Goal: Information Seeking & Learning: Learn about a topic

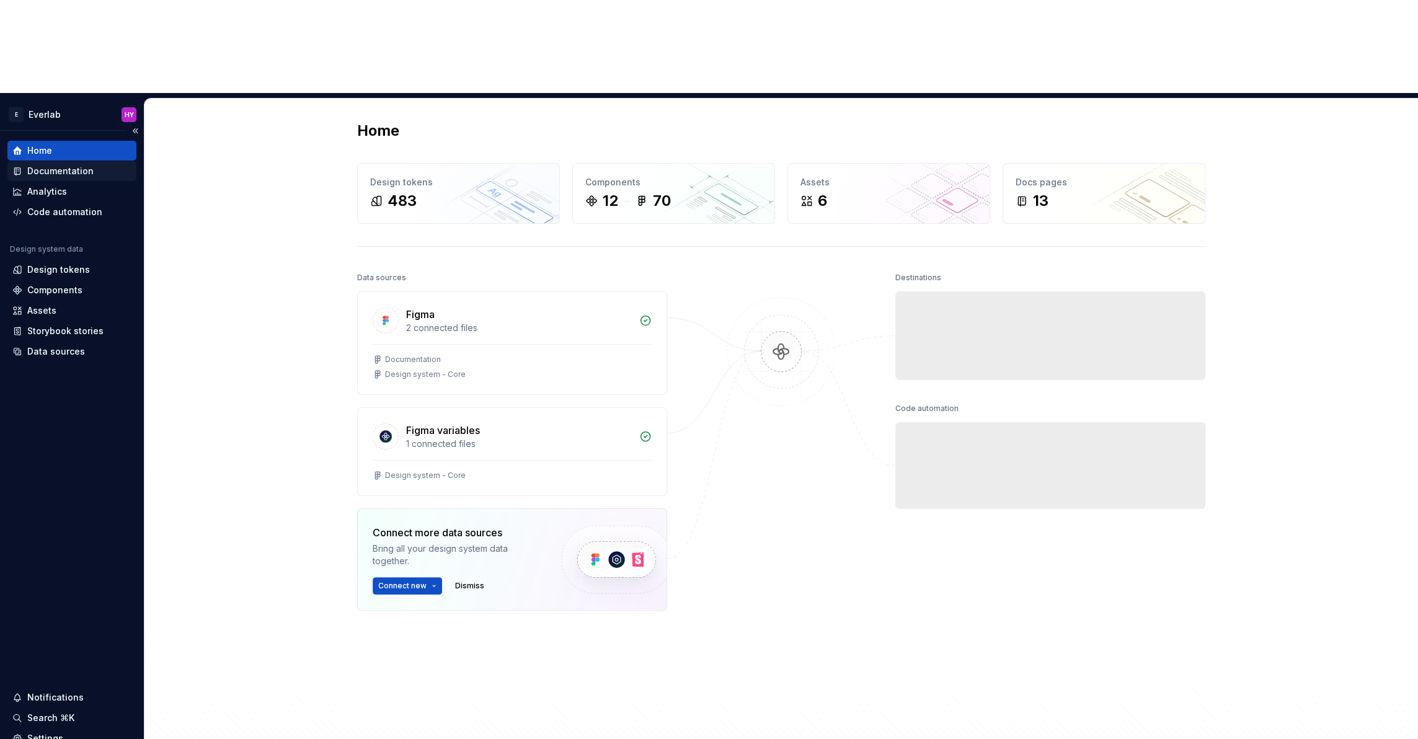
click at [68, 165] on div "Documentation" at bounding box center [60, 171] width 66 height 12
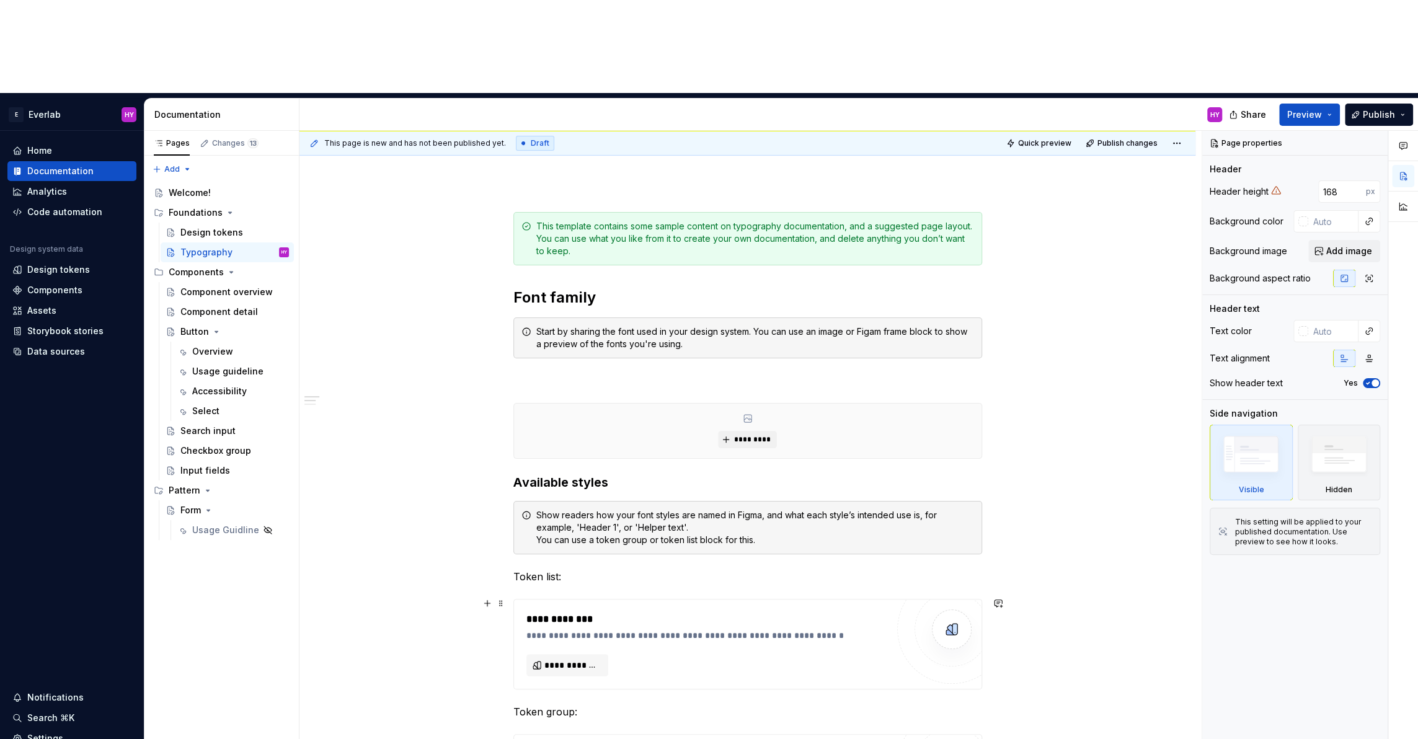
scroll to position [126, 0]
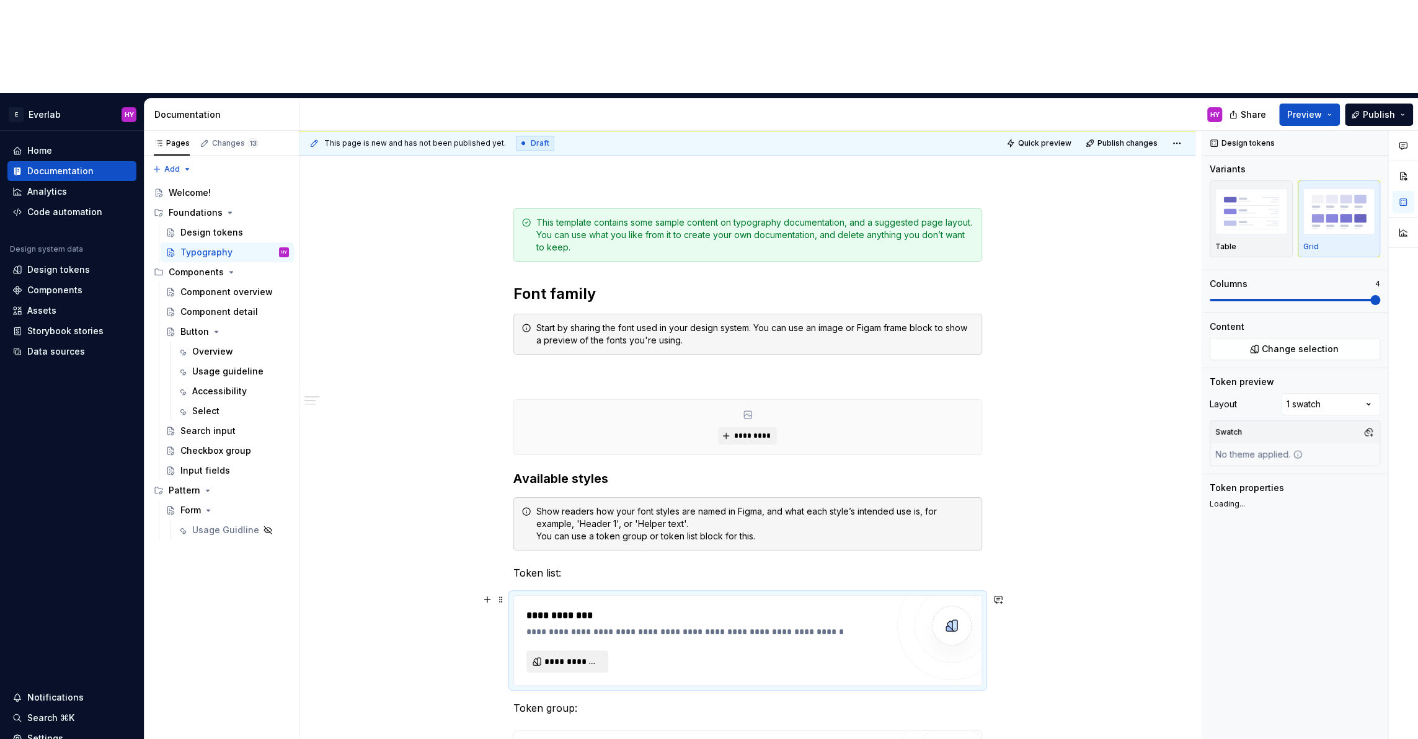
click at [584, 655] on span "**********" at bounding box center [572, 661] width 56 height 12
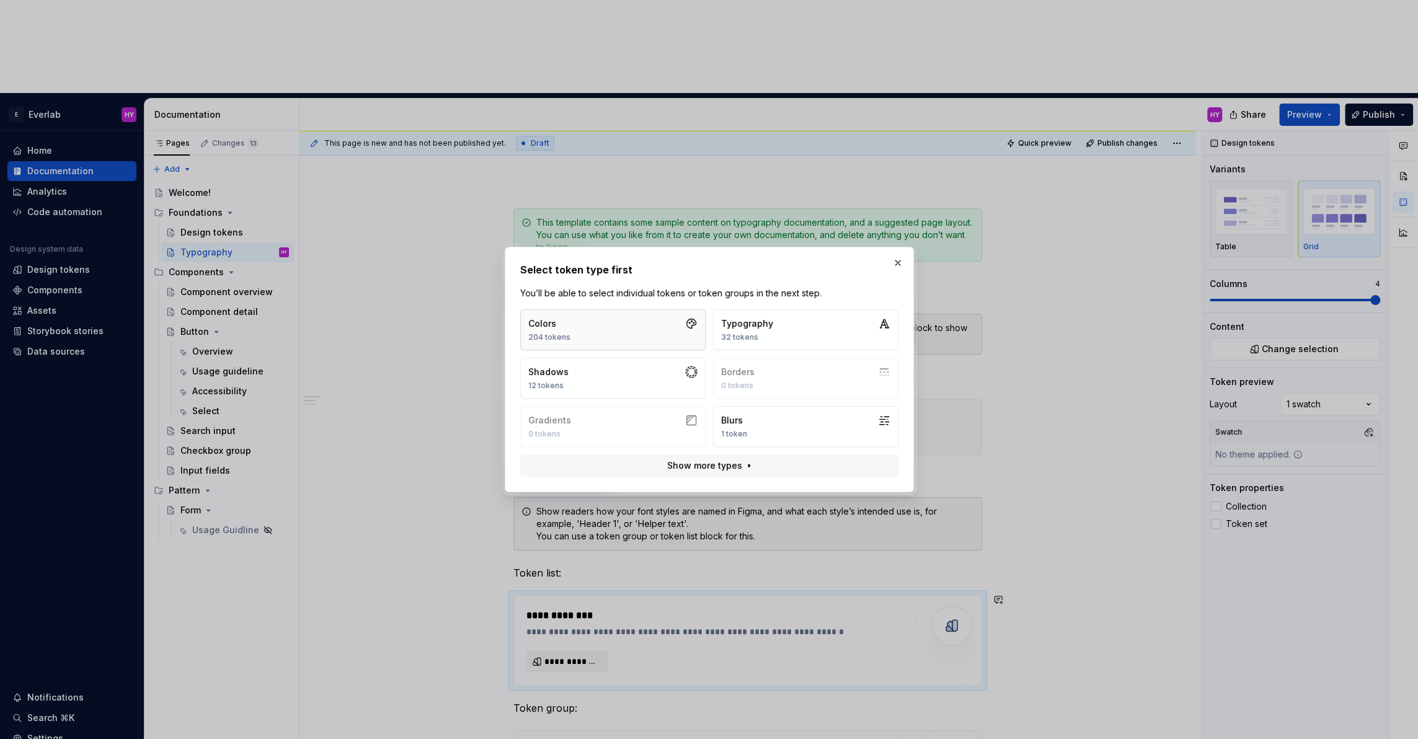
click at [624, 337] on button "Colors 204 tokens" at bounding box center [612, 329] width 185 height 41
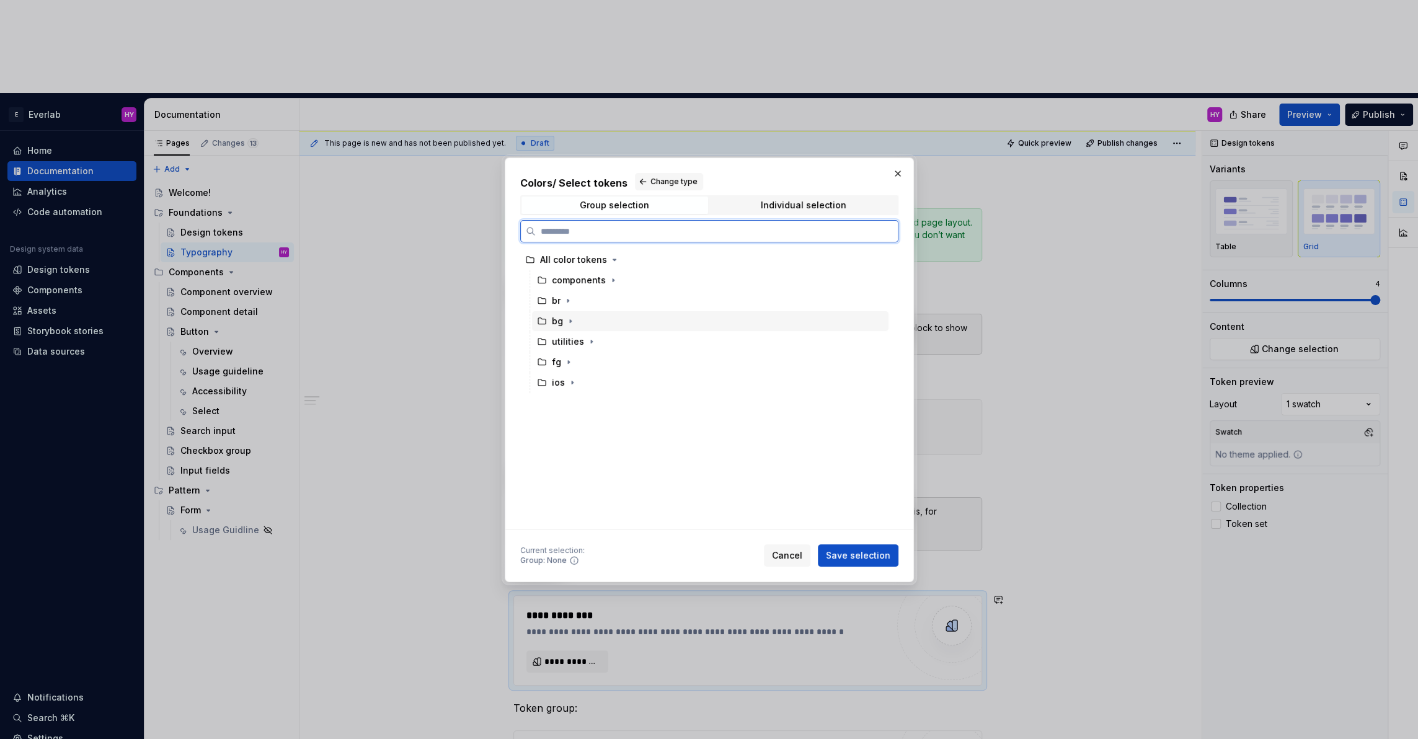
click at [614, 326] on div "bg" at bounding box center [710, 321] width 356 height 20
click at [599, 363] on div "fg" at bounding box center [710, 362] width 356 height 20
click at [620, 316] on div "bg" at bounding box center [710, 321] width 356 height 20
click at [868, 559] on span "Save selection" at bounding box center [858, 555] width 64 height 12
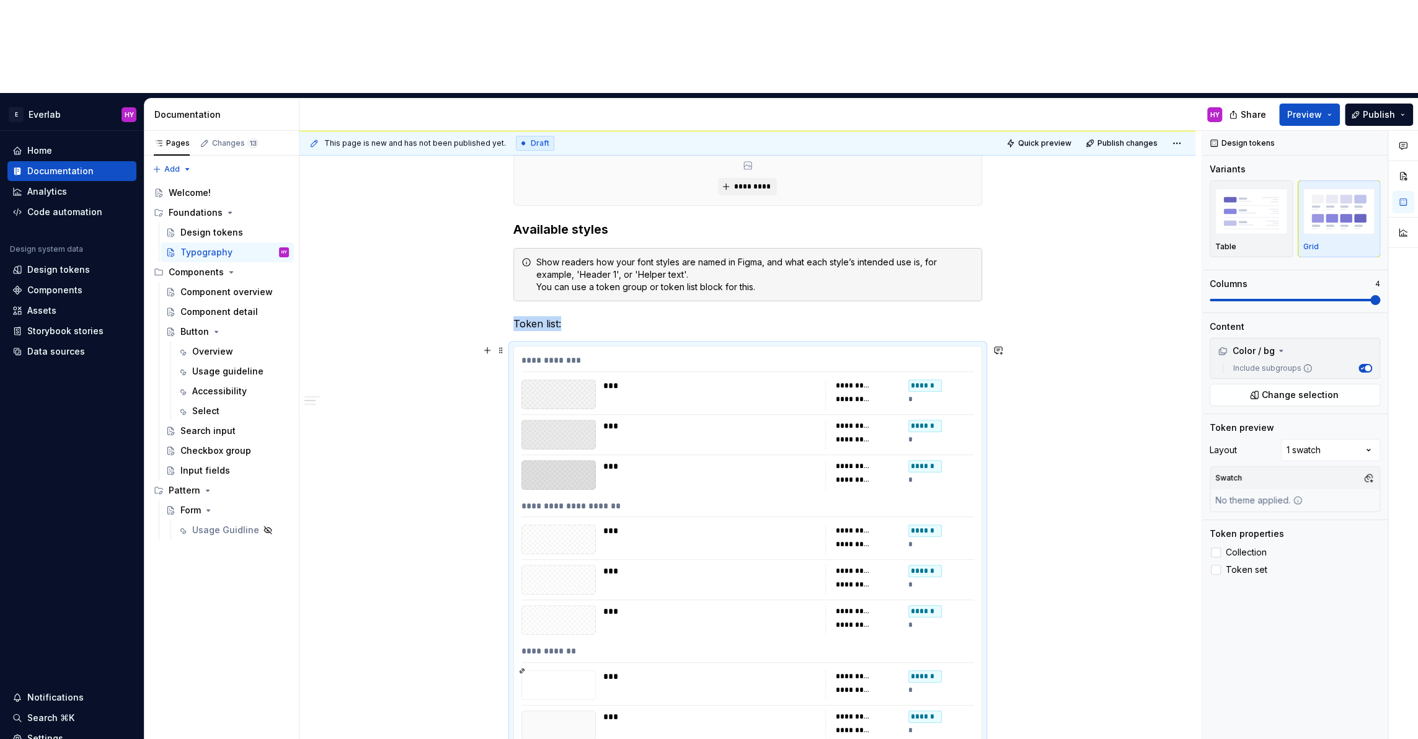
scroll to position [298, 0]
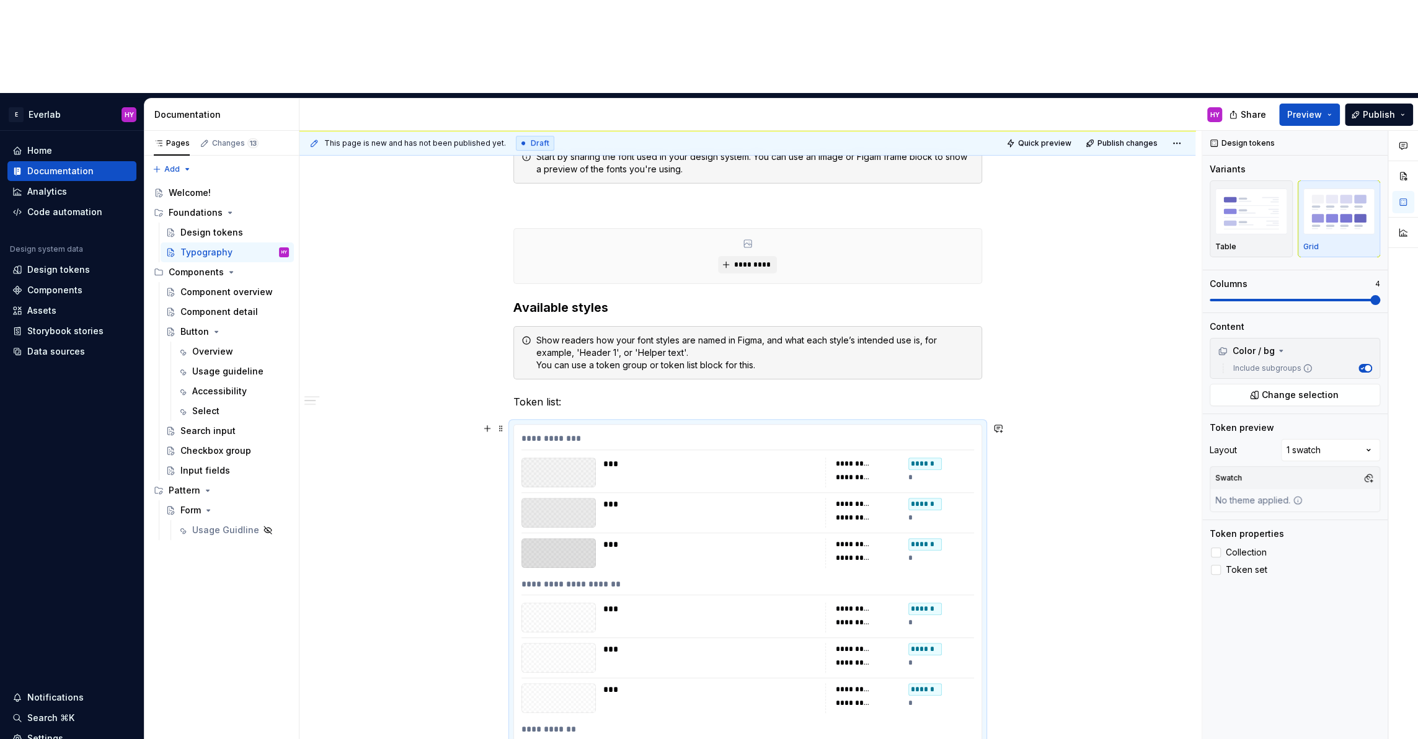
click at [687, 457] on div "***" at bounding box center [710, 463] width 215 height 12
click at [542, 432] on div "**********" at bounding box center [747, 441] width 453 height 18
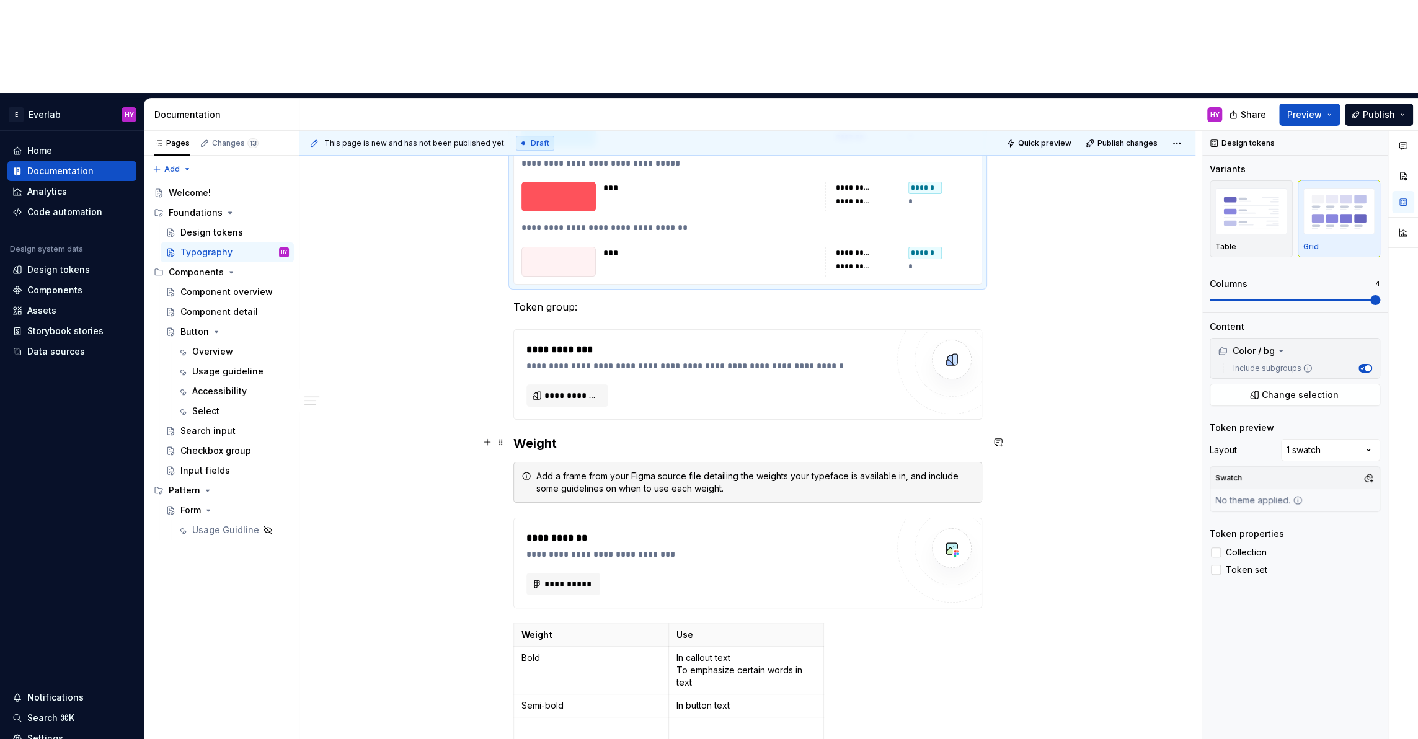
scroll to position [4497, 0]
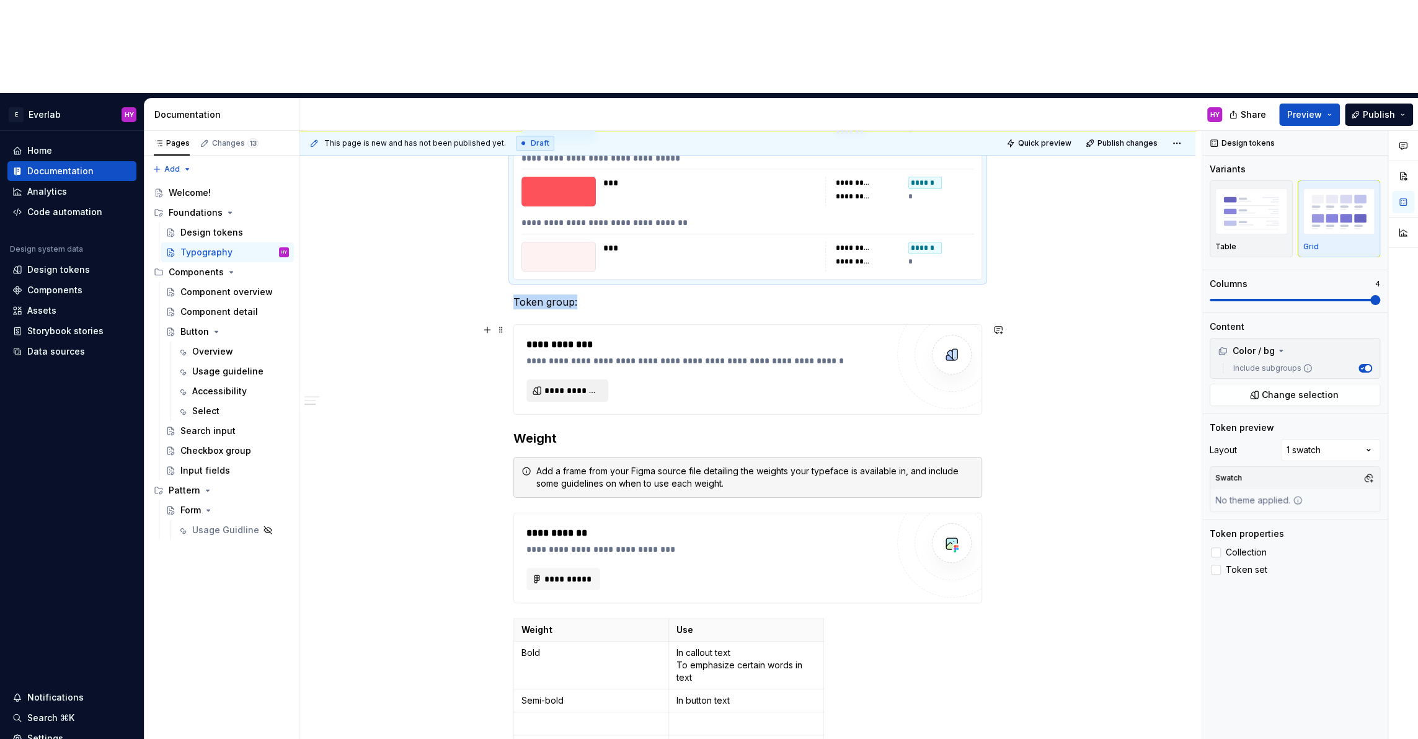
click at [561, 379] on button "**********" at bounding box center [567, 390] width 82 height 22
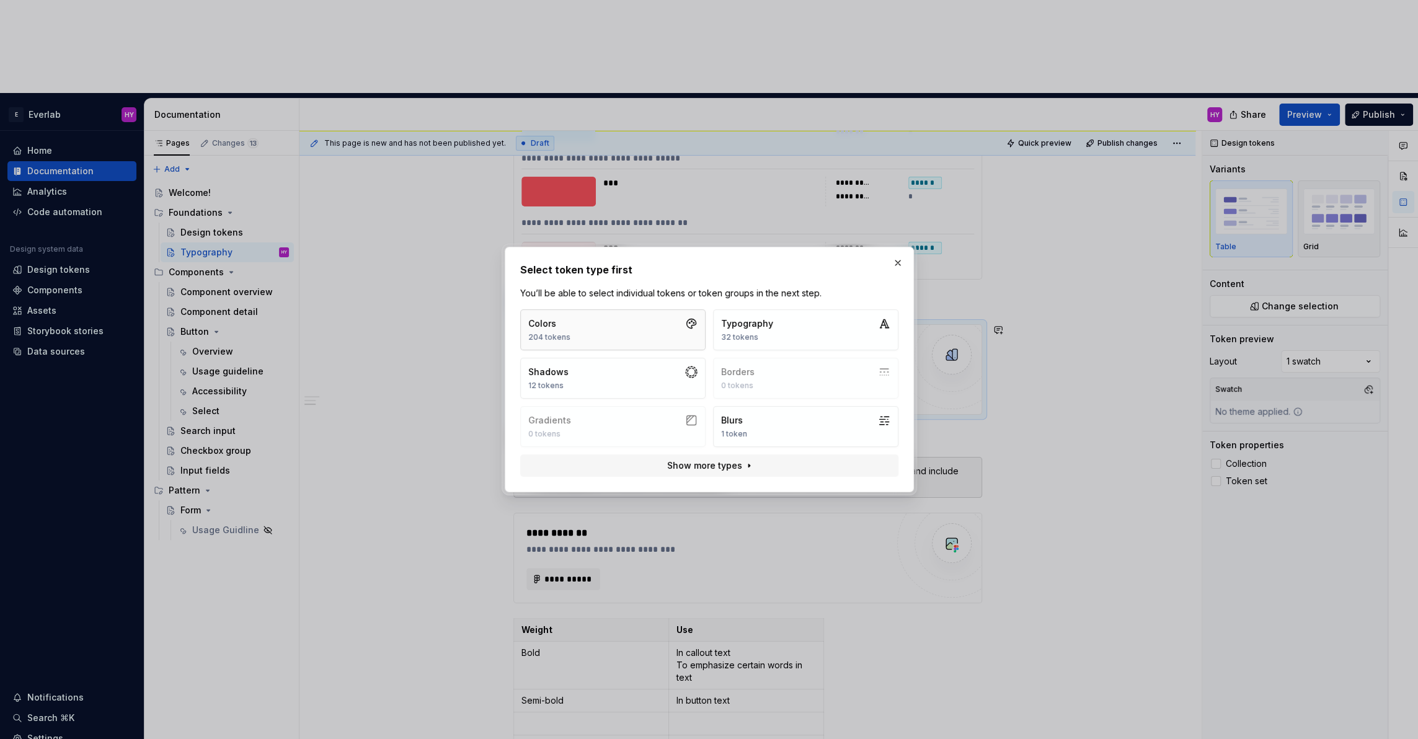
click at [643, 328] on button "Colors 204 tokens" at bounding box center [612, 329] width 185 height 41
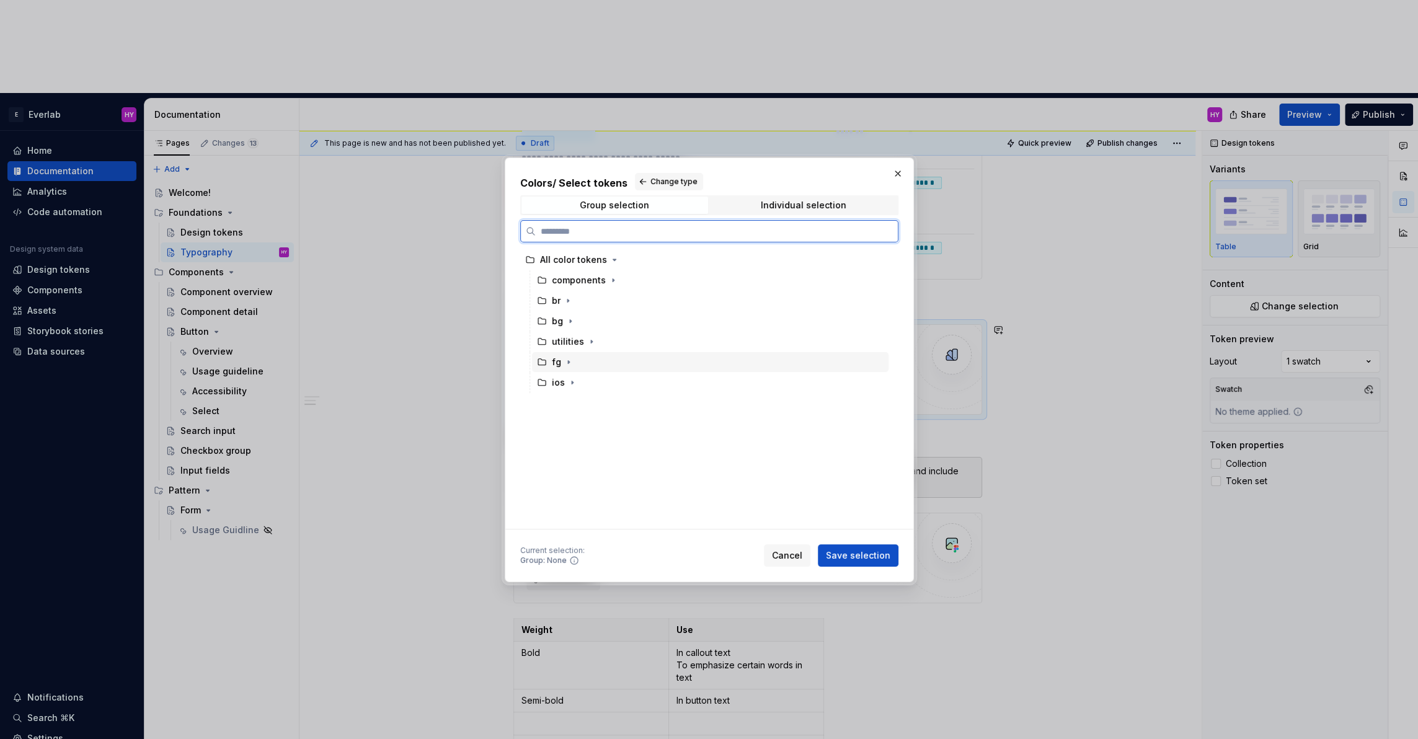
click at [581, 359] on div "fg" at bounding box center [710, 362] width 356 height 20
click at [830, 210] on span "Individual selection" at bounding box center [803, 204] width 187 height 17
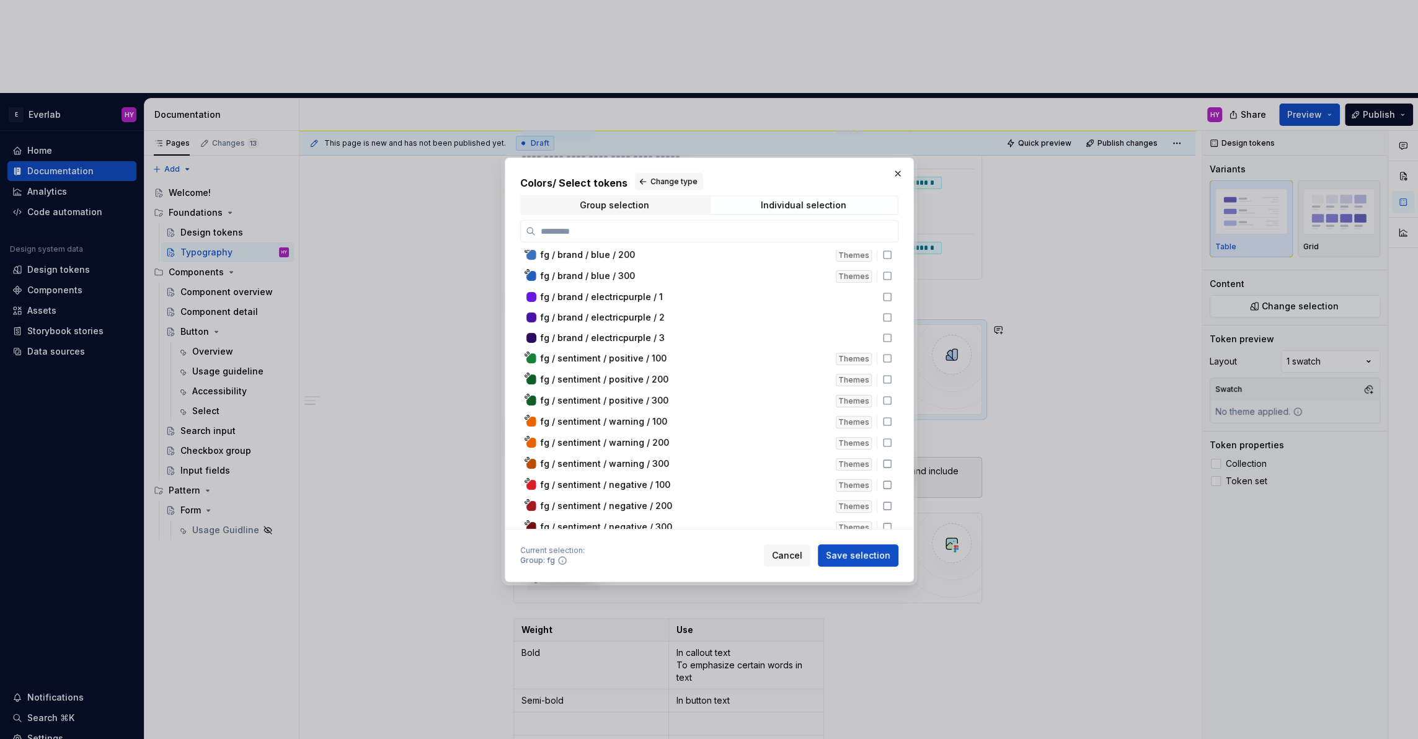
scroll to position [2069, 0]
click at [892, 358] on icon at bounding box center [887, 361] width 10 height 10
click at [892, 382] on icon at bounding box center [887, 383] width 10 height 10
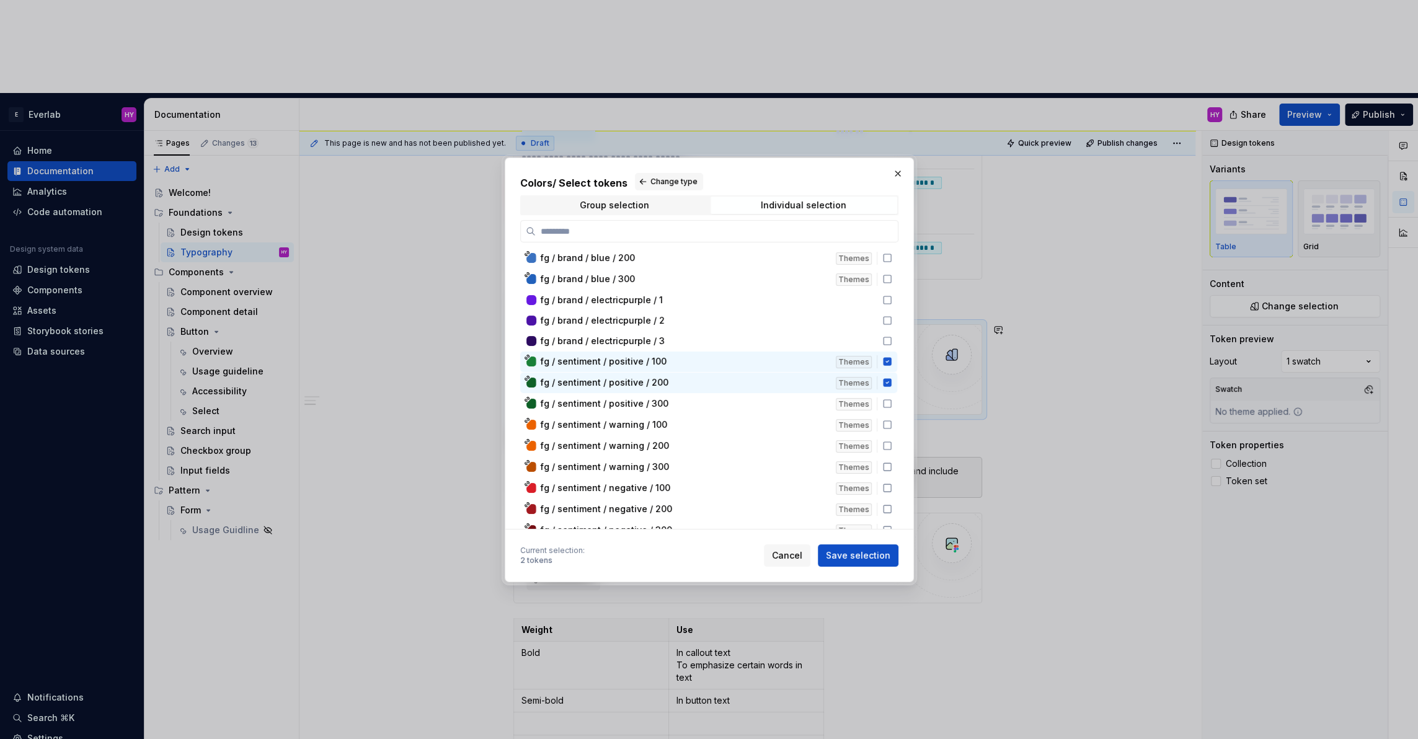
scroll to position [2331, 0]
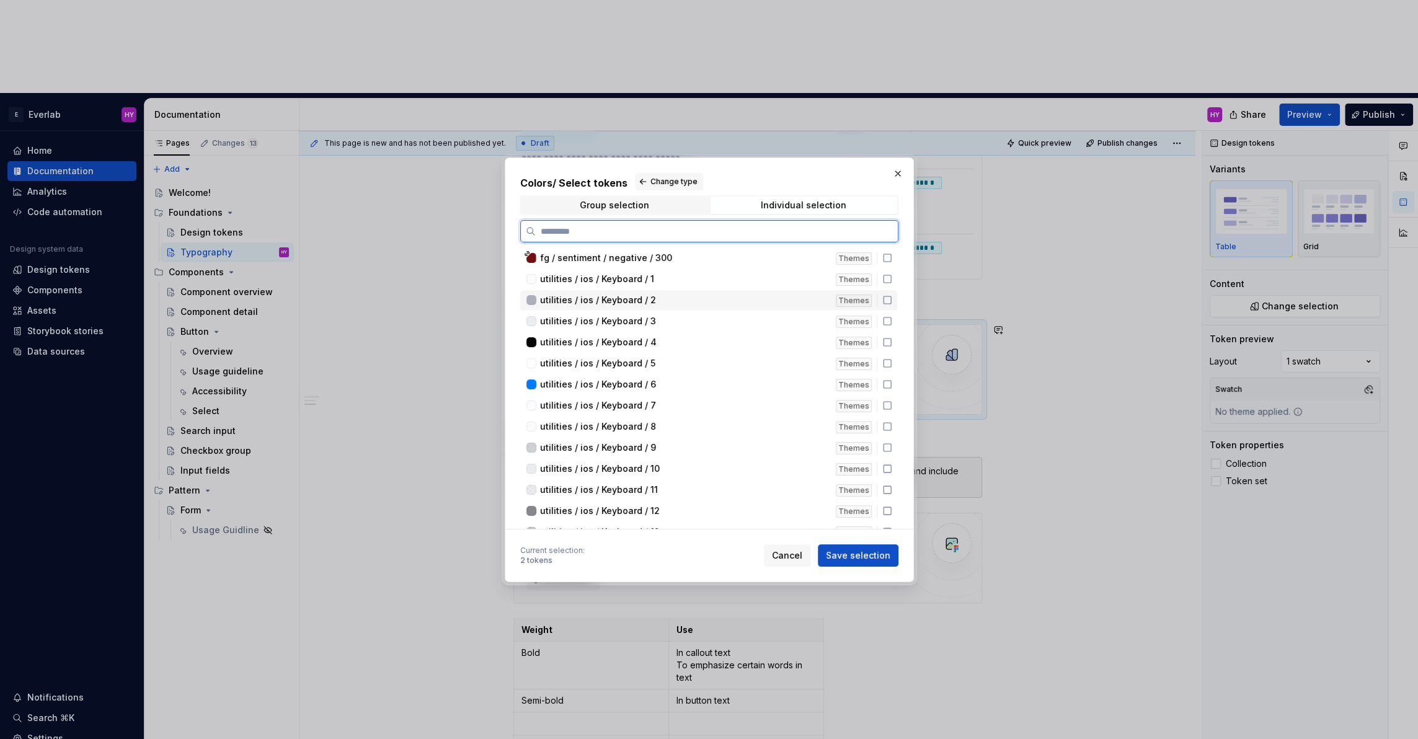
click at [891, 306] on div "utilities / ios / Keyboard / 2 Themes" at bounding box center [708, 300] width 377 height 20
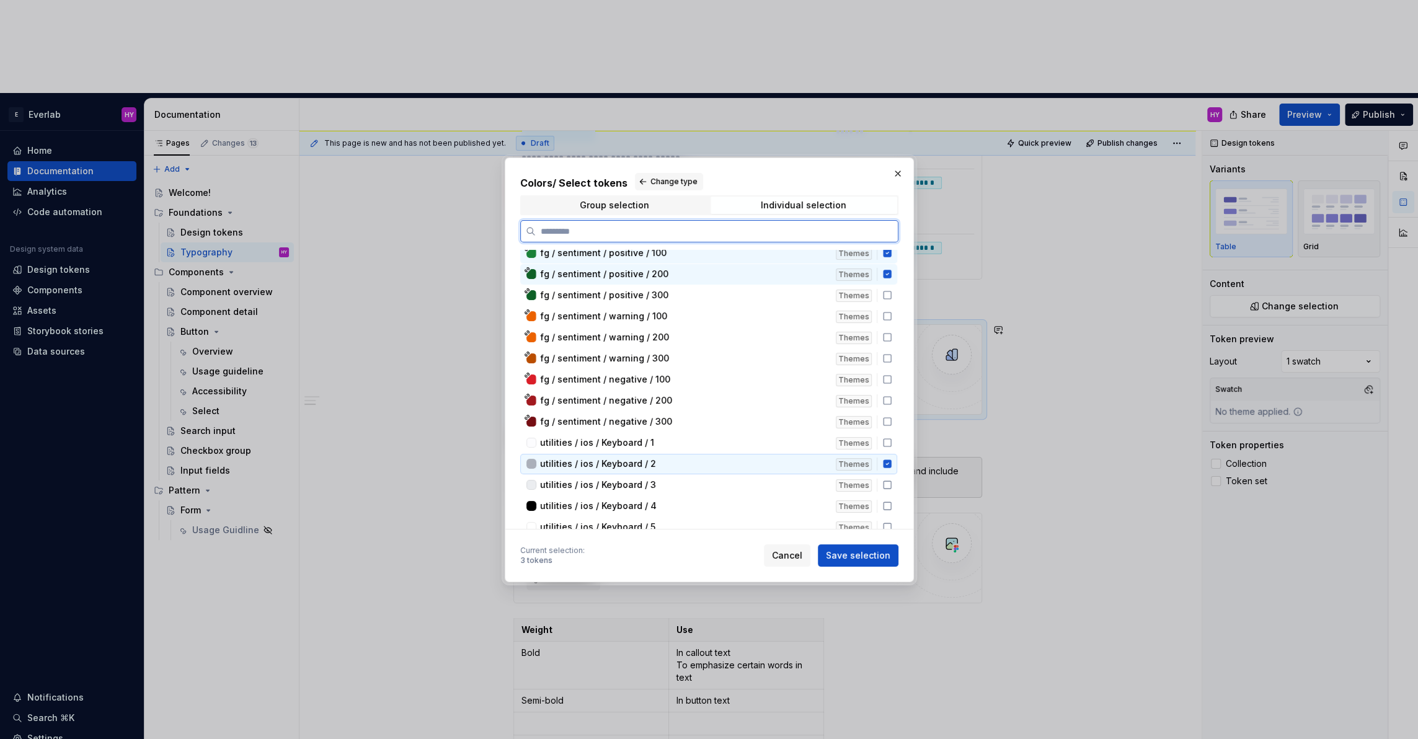
scroll to position [2176, 0]
click at [891, 461] on icon at bounding box center [887, 465] width 8 height 8
click at [892, 418] on icon at bounding box center [887, 423] width 10 height 10
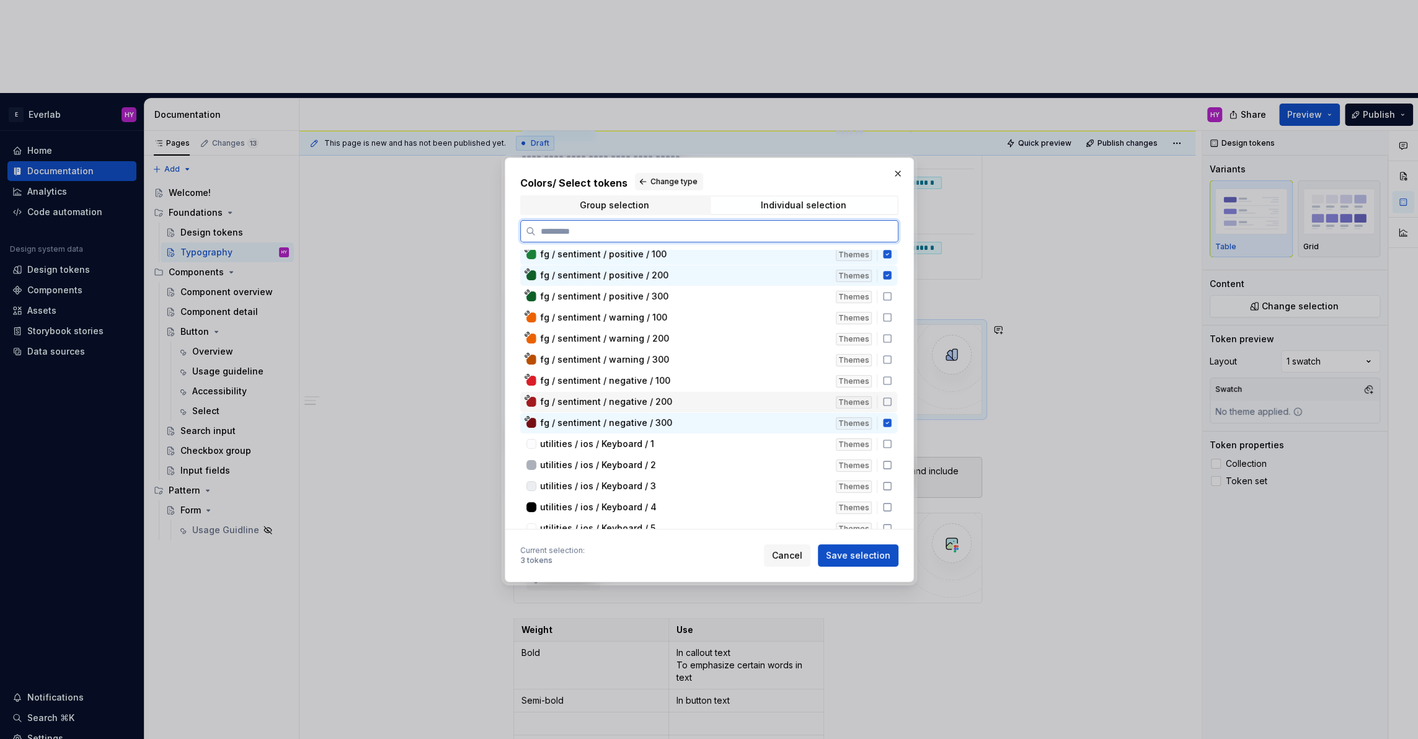
click at [892, 397] on icon at bounding box center [887, 402] width 10 height 10
click at [891, 379] on icon at bounding box center [887, 381] width 10 height 10
click at [891, 356] on icon at bounding box center [886, 359] width 7 height 7
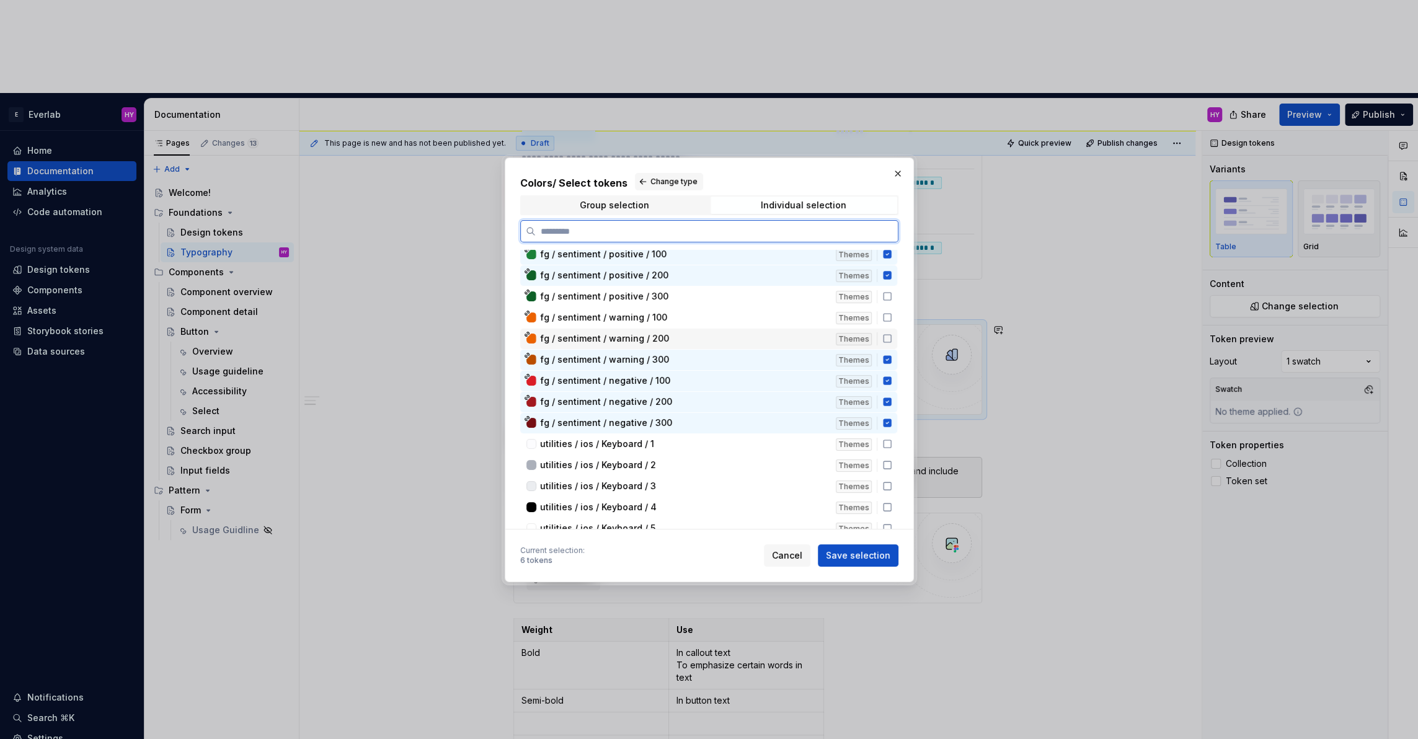
click at [891, 338] on icon at bounding box center [887, 338] width 10 height 10
click at [892, 313] on icon at bounding box center [887, 317] width 10 height 10
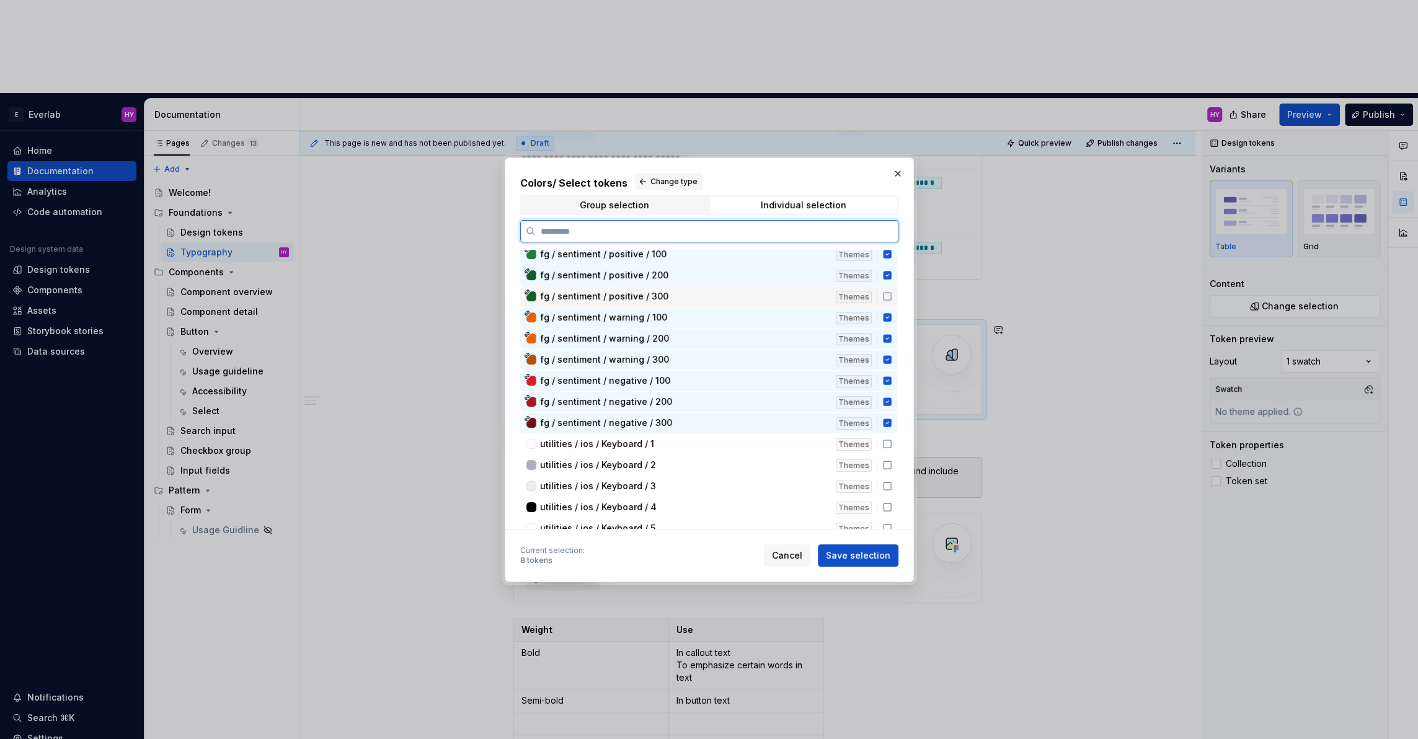
click at [892, 293] on icon at bounding box center [887, 296] width 10 height 10
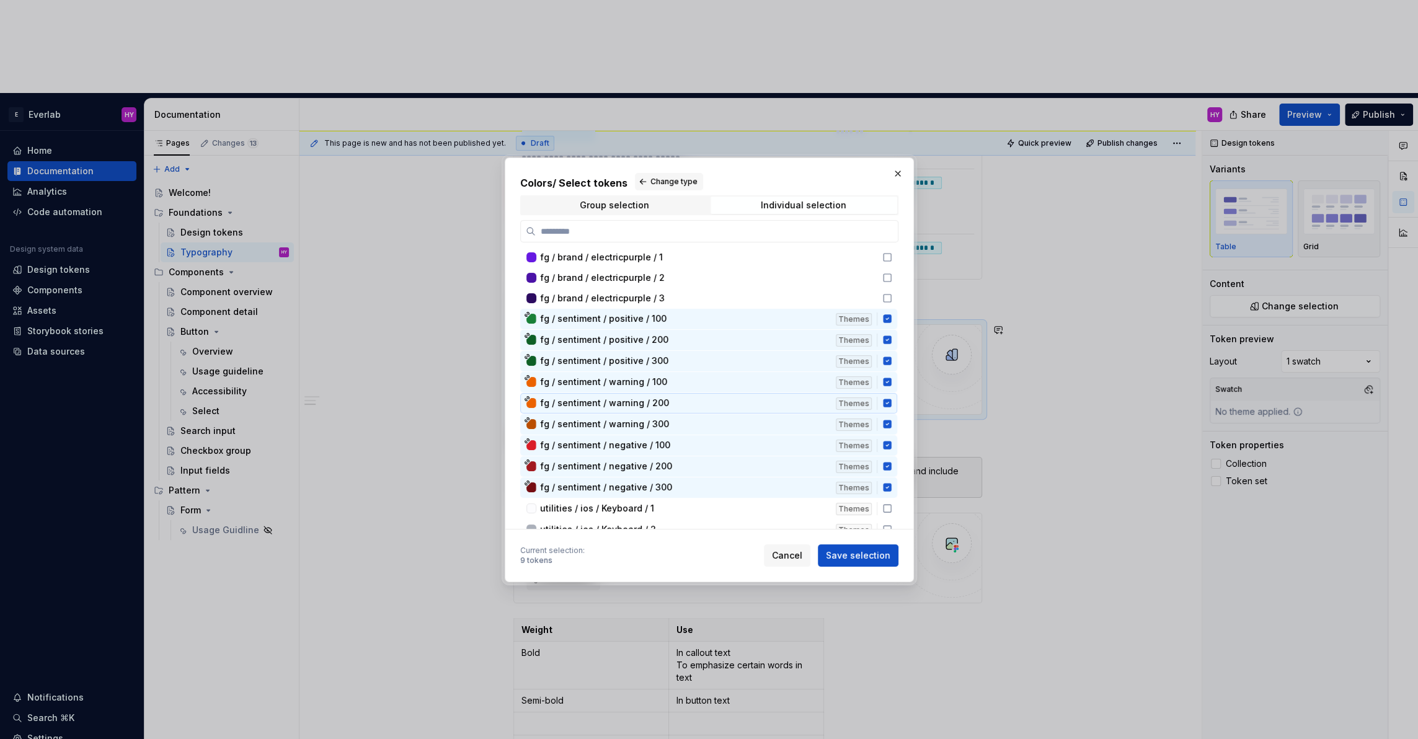
scroll to position [2098, 0]
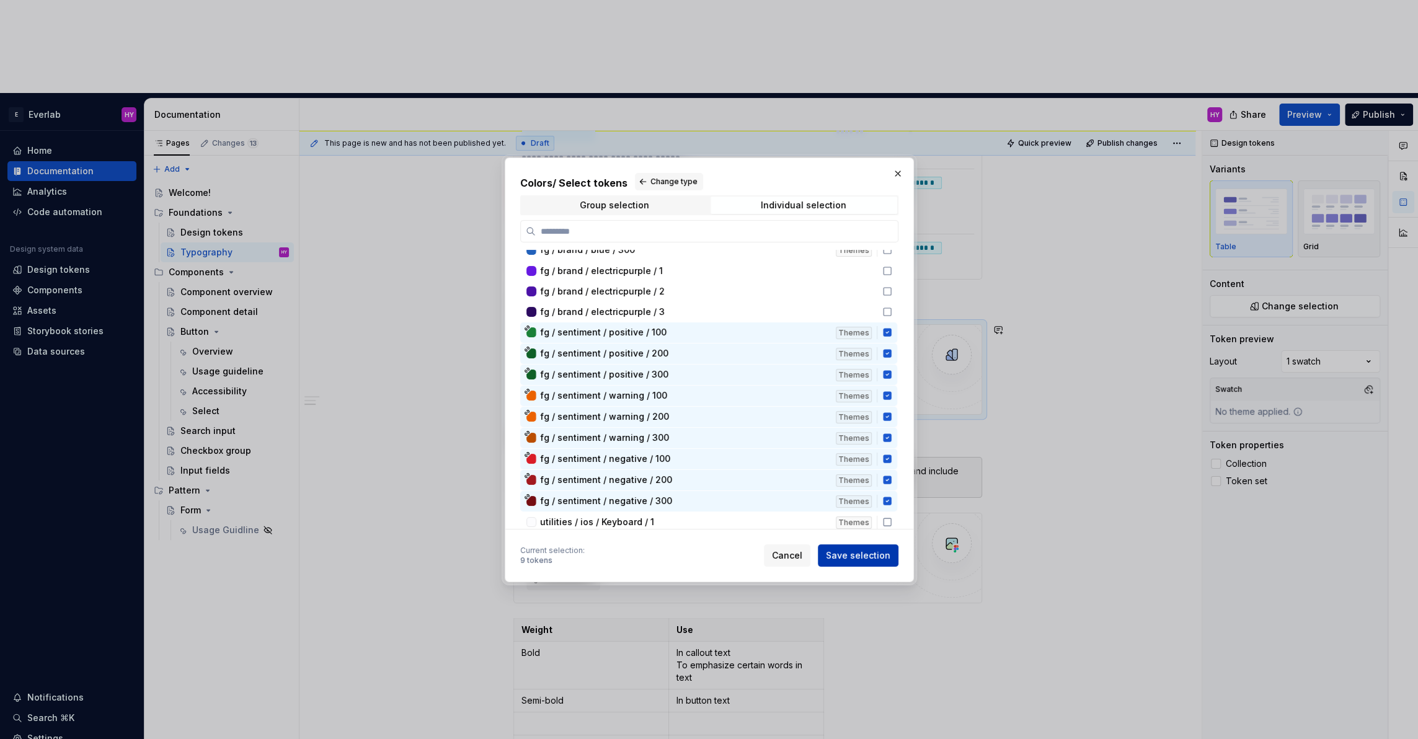
click at [849, 560] on span "Save selection" at bounding box center [858, 555] width 64 height 12
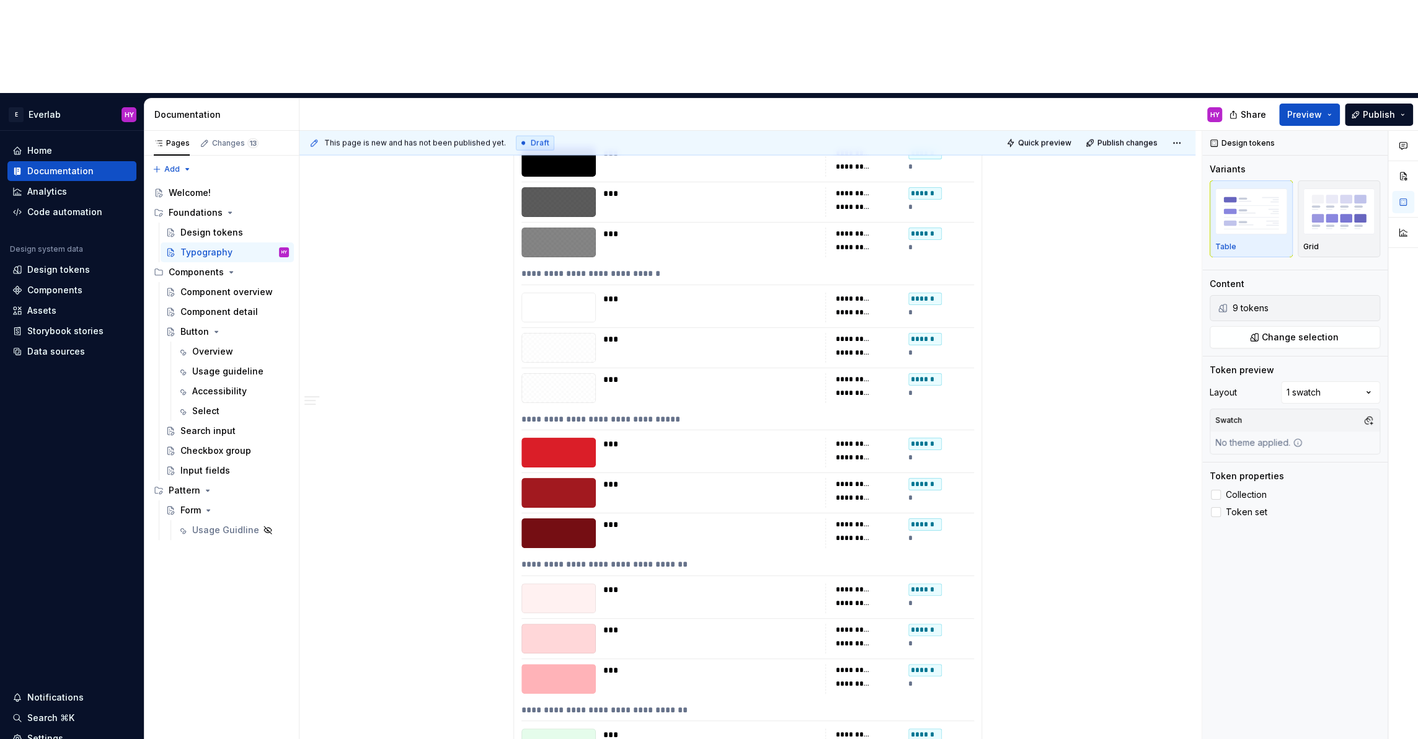
scroll to position [2599, 0]
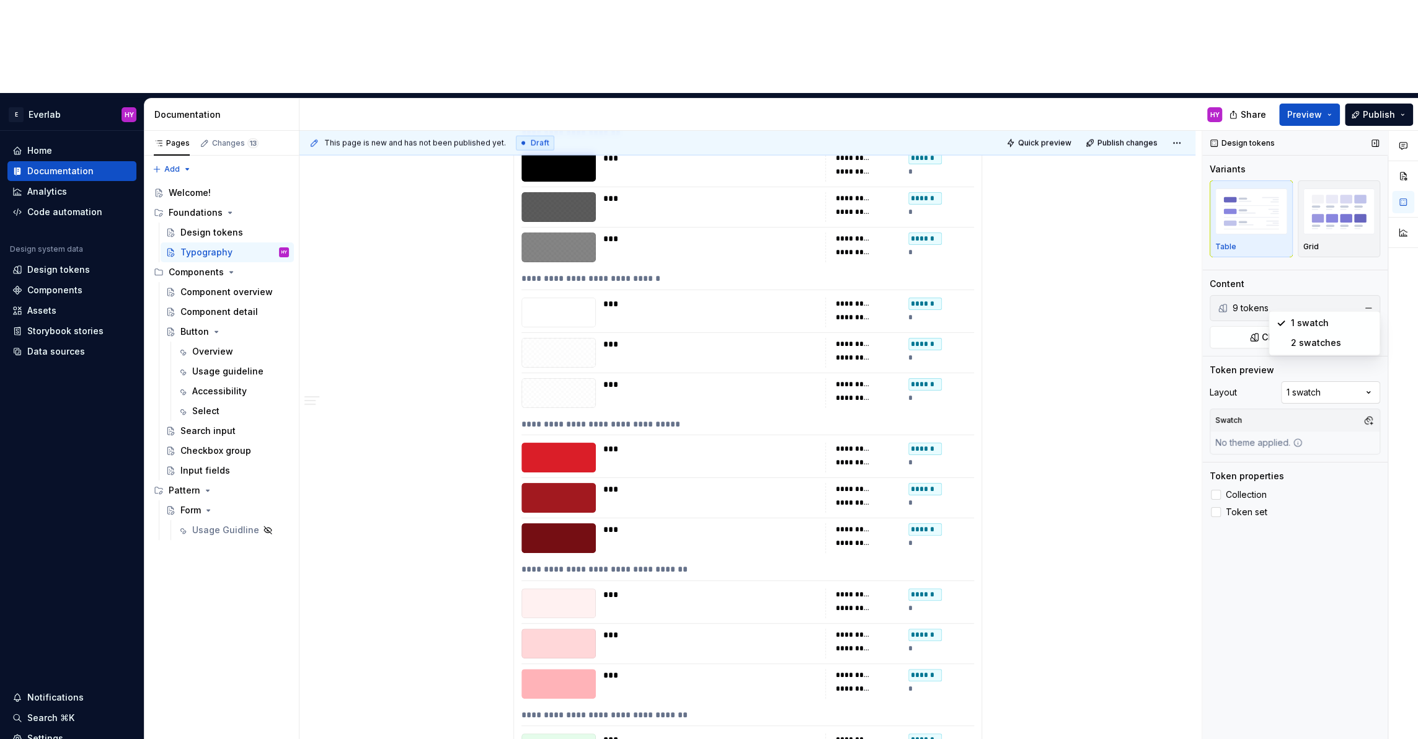
click at [1309, 299] on div "Comments Open comments No comments yet Select ‘Comment’ from the block context …" at bounding box center [1310, 482] width 216 height 702
click at [1359, 412] on button "button" at bounding box center [1367, 420] width 17 height 17
click at [1243, 385] on span "Light" at bounding box center [1302, 393] width 143 height 20
click at [1244, 366] on span "Dark" at bounding box center [1302, 373] width 143 height 20
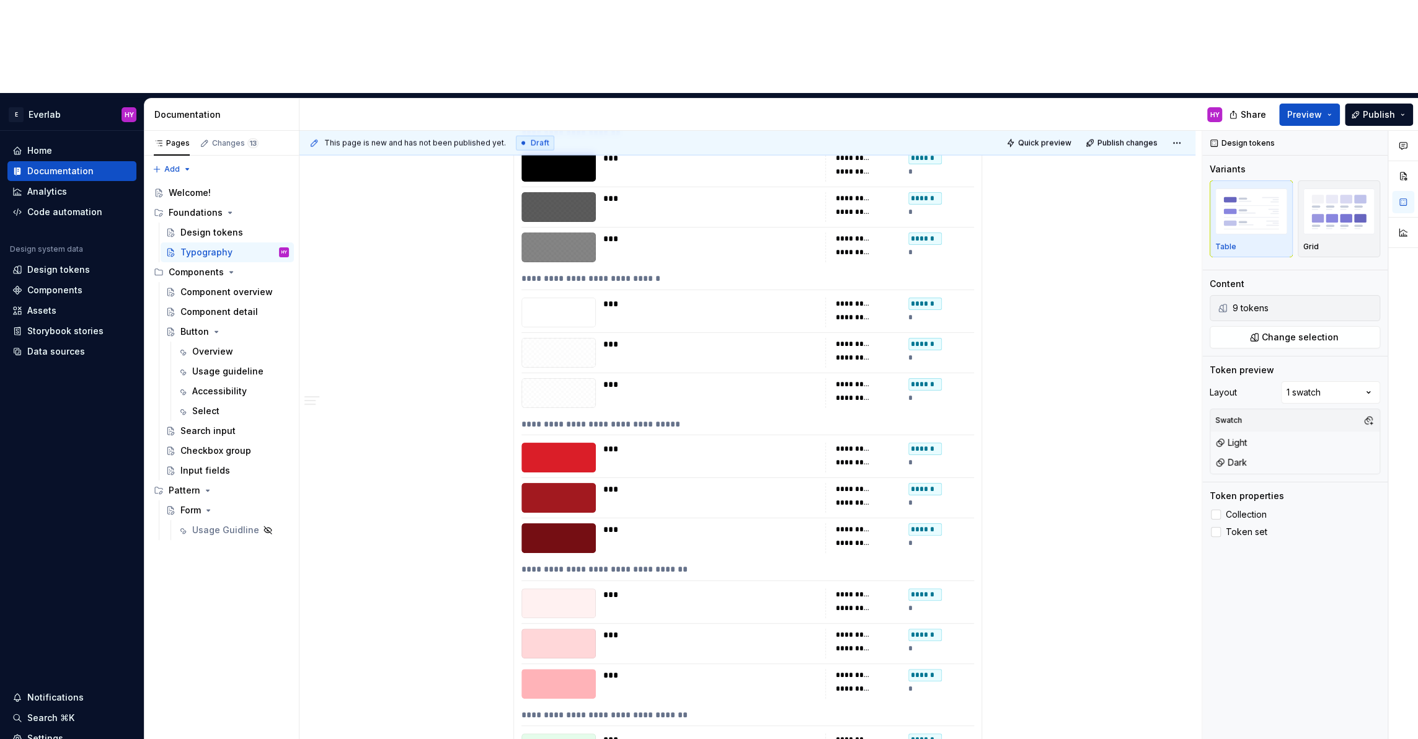
click at [1252, 568] on div "Comments Open comments No comments yet Select ‘Comment’ from the block context …" at bounding box center [1310, 482] width 216 height 702
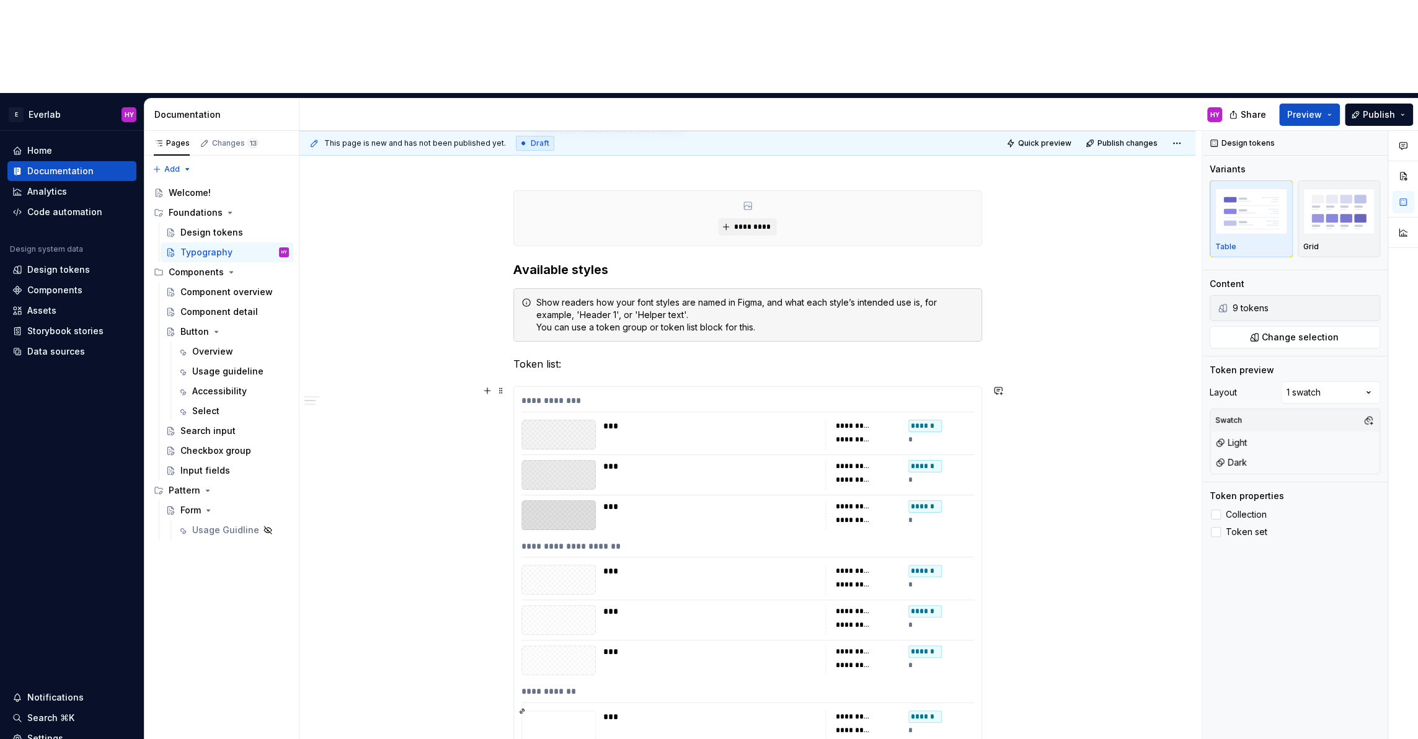
scroll to position [0, 0]
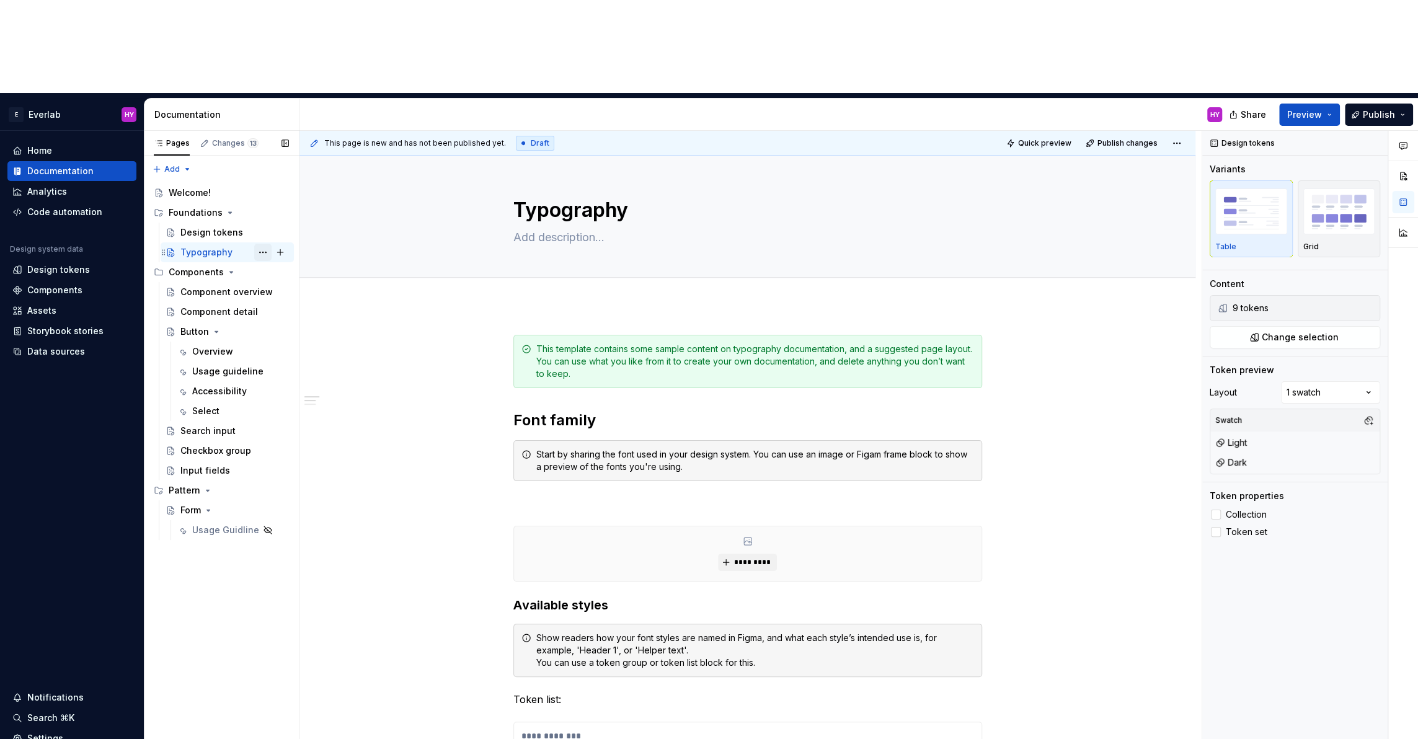
click at [265, 244] on button "Page tree" at bounding box center [262, 252] width 17 height 17
type textarea "*"
click at [283, 182] on div "Rename page" at bounding box center [337, 181] width 121 height 12
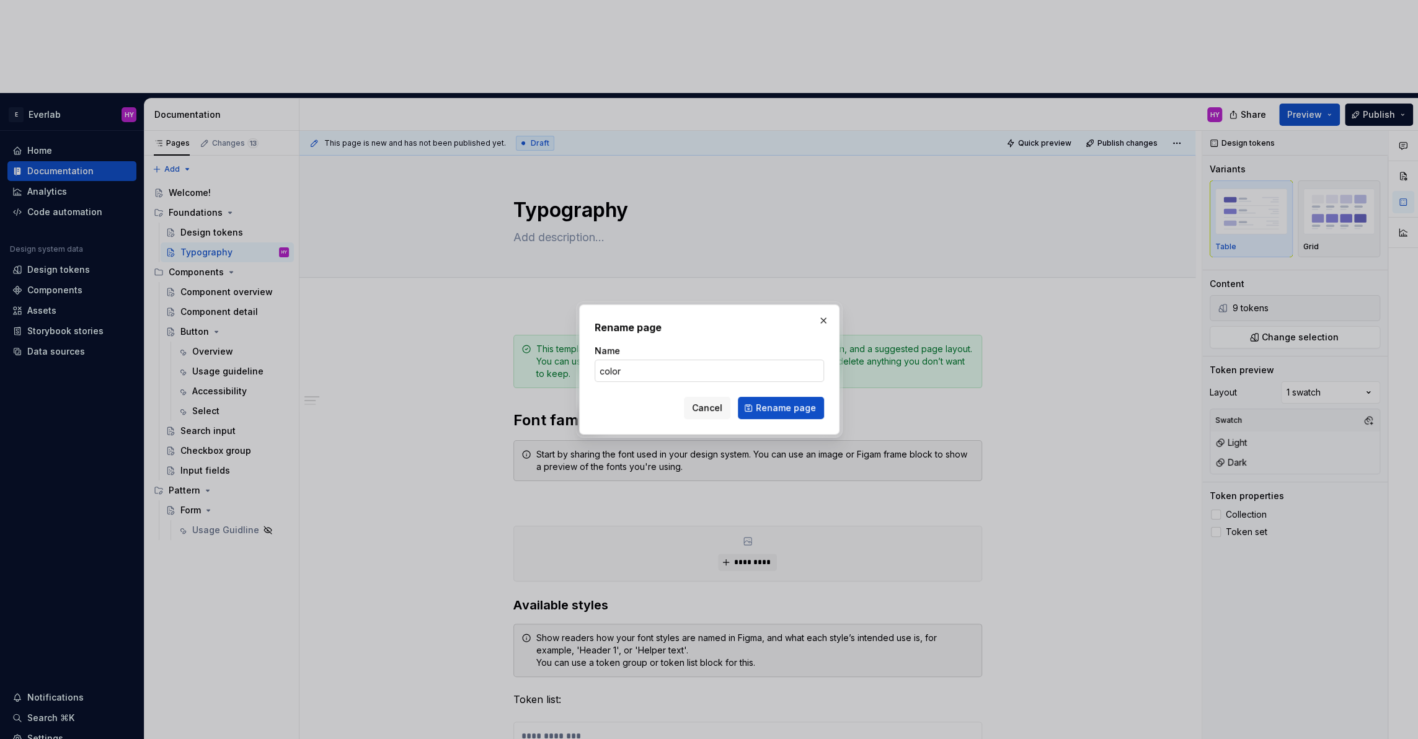
click at [620, 362] on input "color" at bounding box center [708, 371] width 229 height 22
click at [605, 371] on input "color" at bounding box center [708, 371] width 229 height 22
type input "Color"
click at [785, 407] on span "Rename page" at bounding box center [786, 408] width 60 height 12
type textarea "*"
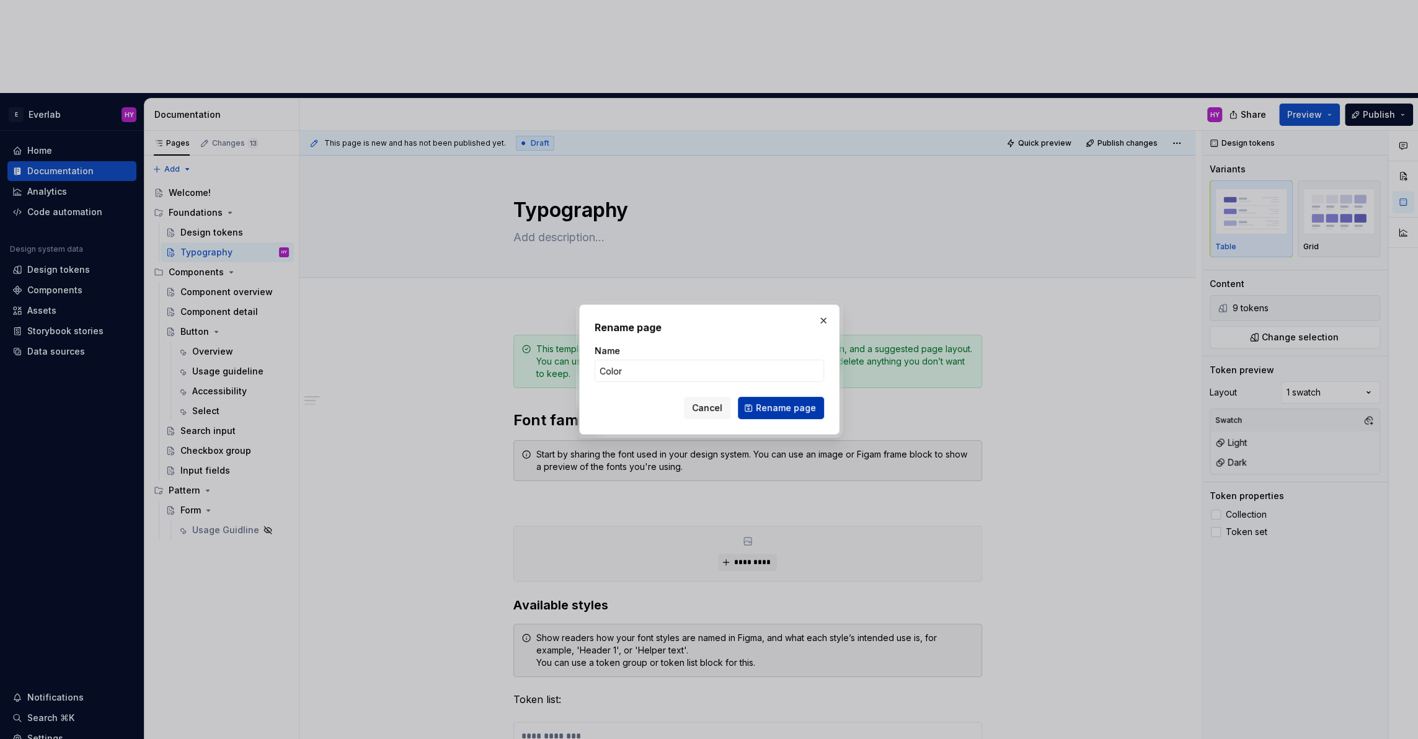
type textarea "Color"
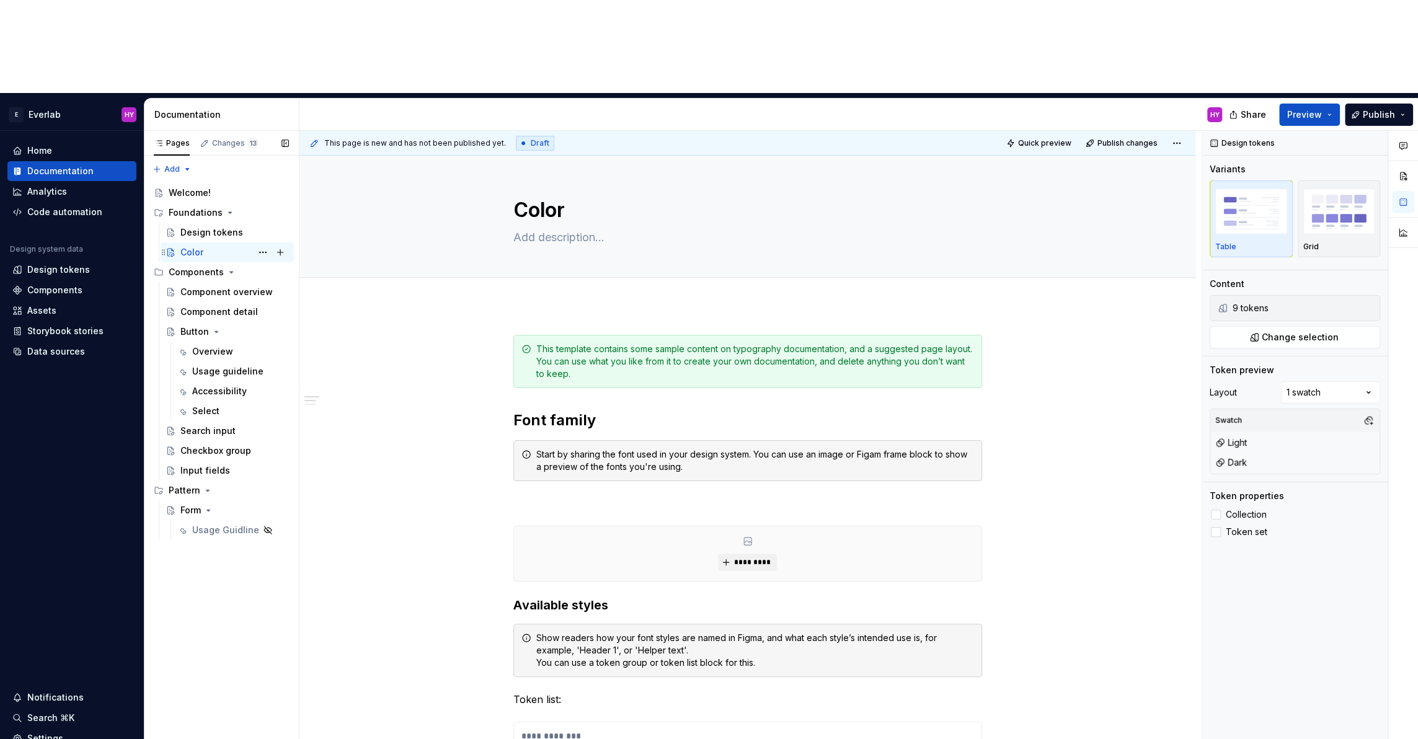
click at [210, 244] on div "Color HY" at bounding box center [234, 252] width 108 height 17
click at [263, 244] on button "Page tree" at bounding box center [262, 252] width 17 height 17
type textarea "*"
click at [330, 185] on div "Rename page" at bounding box center [337, 181] width 121 height 12
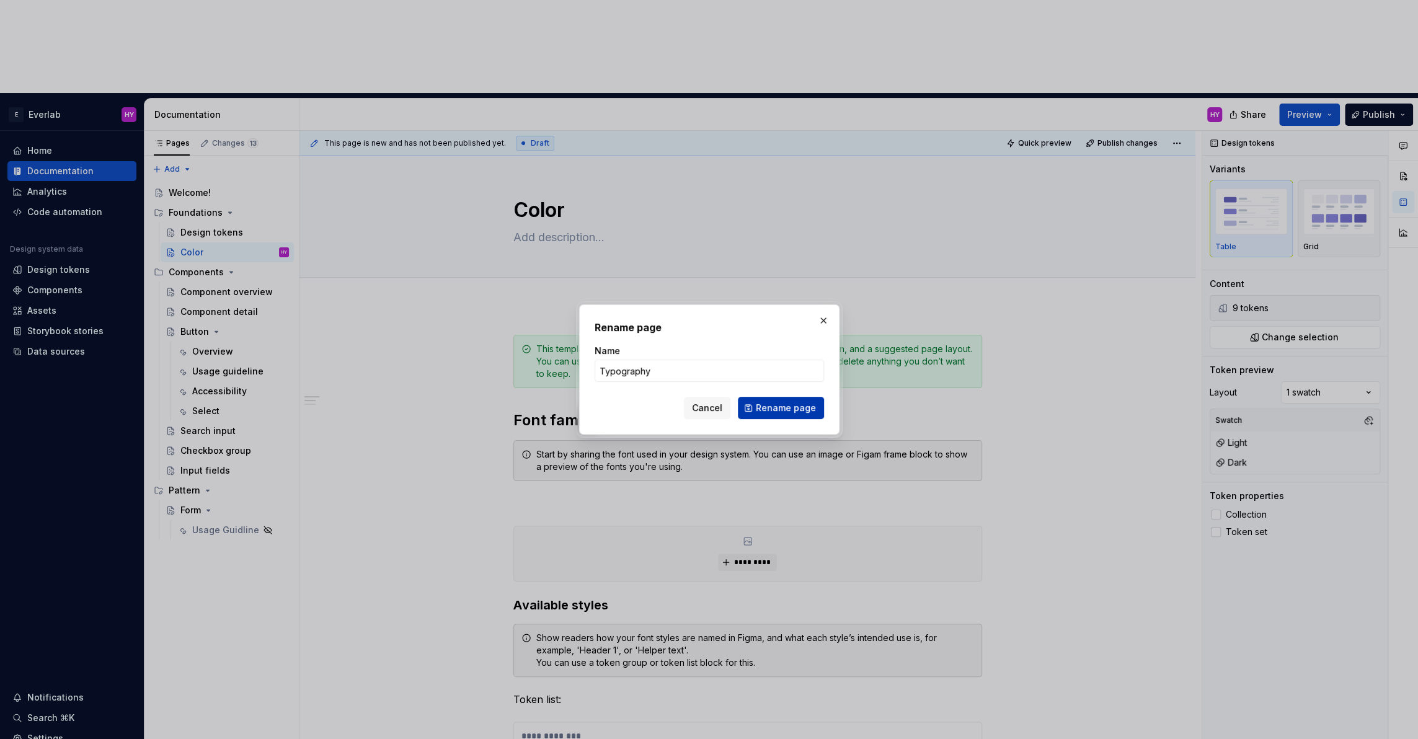
type input "Typography"
click at [818, 405] on button "Rename page" at bounding box center [781, 408] width 86 height 22
type textarea "*"
type textarea "Typography"
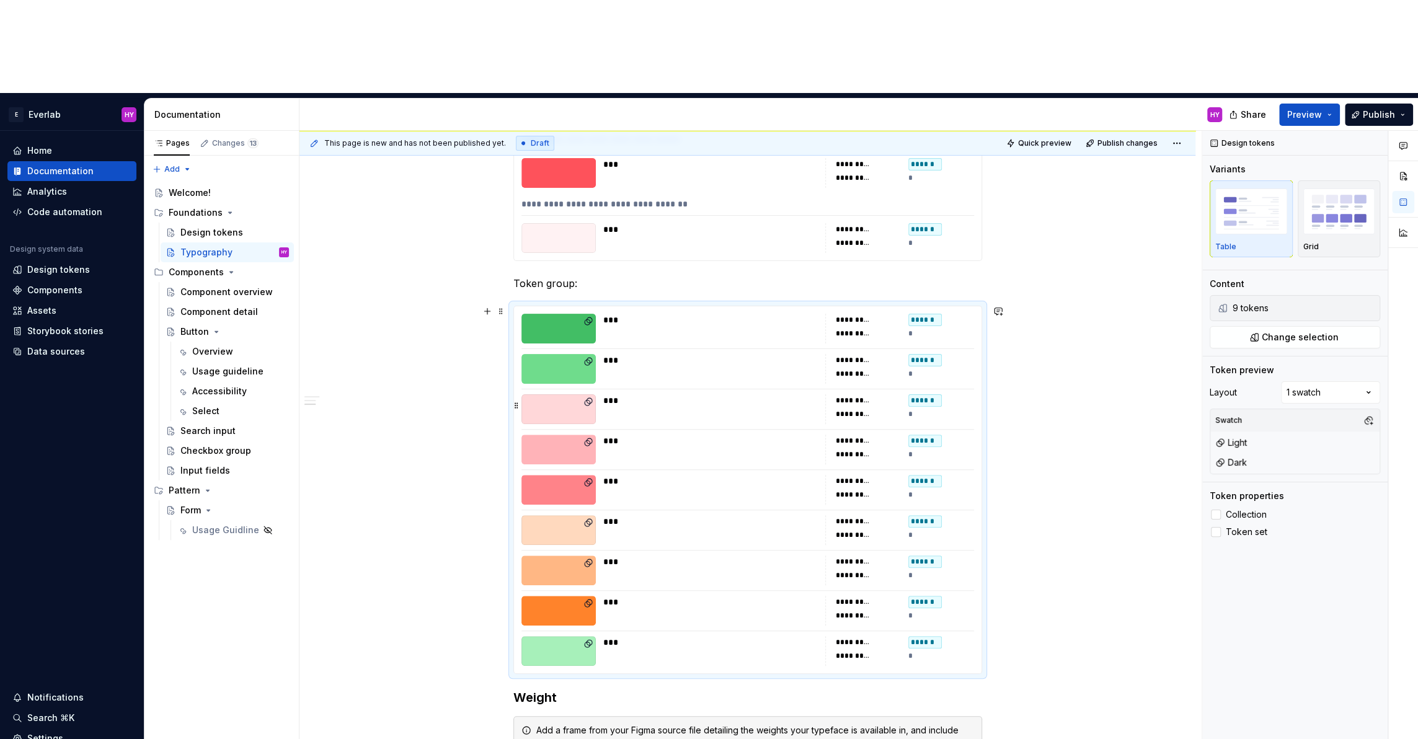
scroll to position [4337, 0]
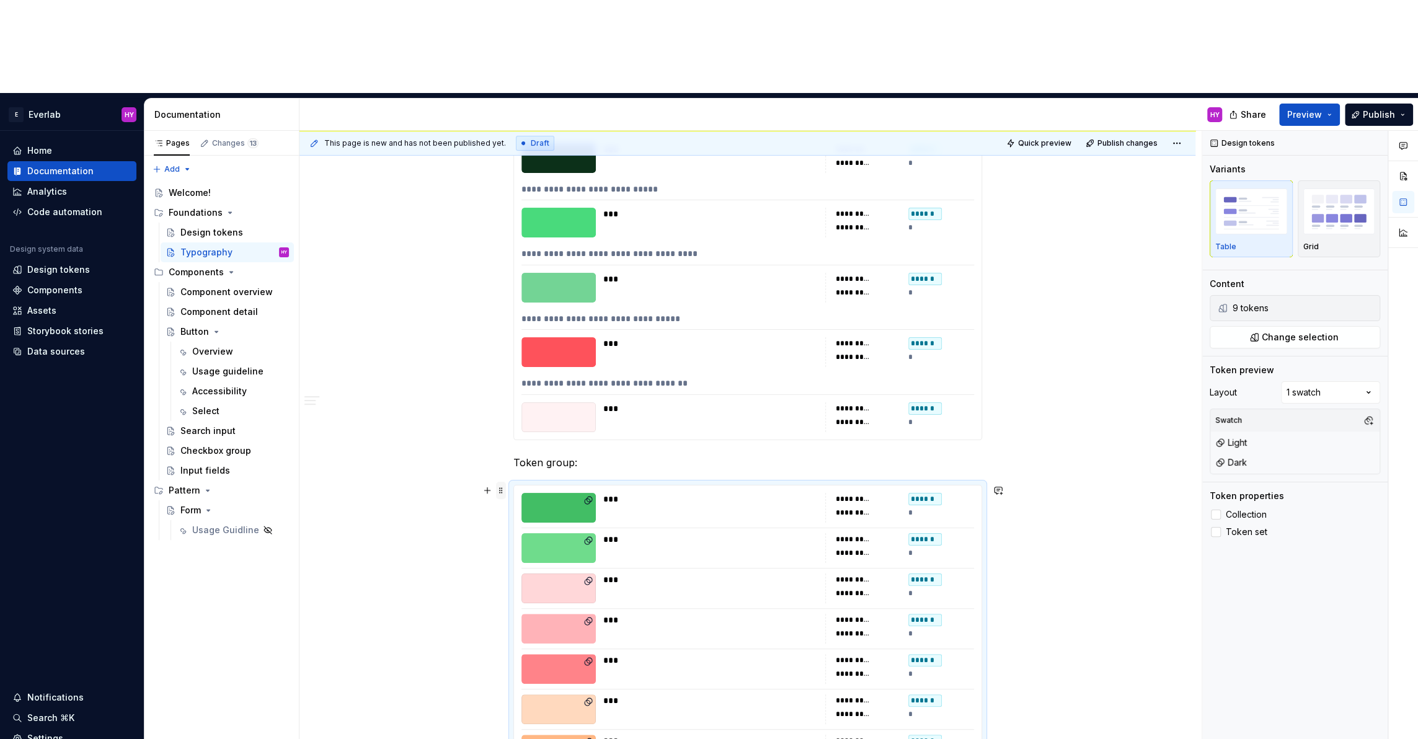
click at [501, 482] on span at bounding box center [501, 490] width 10 height 17
click at [531, 503] on div "Delete" at bounding box center [562, 507] width 81 height 12
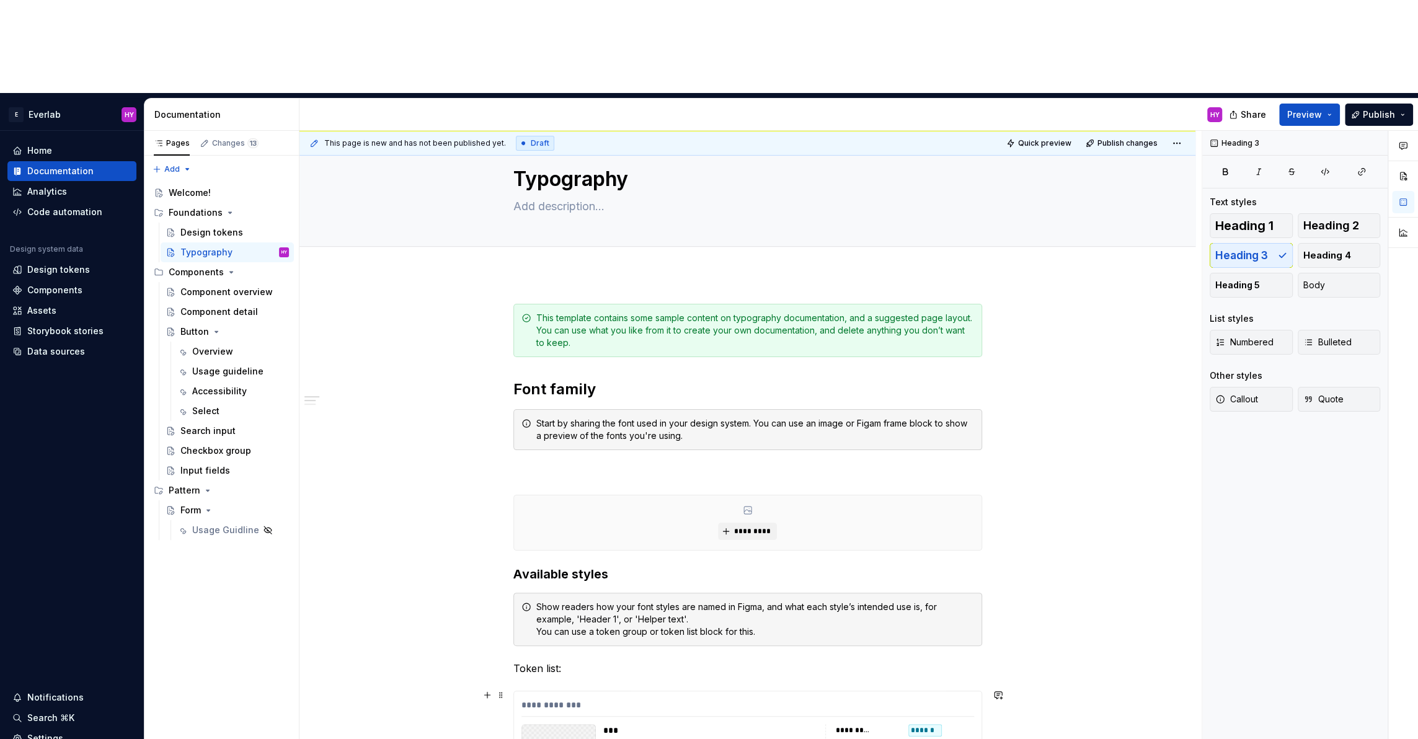
scroll to position [32, 0]
click at [506, 611] on div "**********" at bounding box center [750, 482] width 902 height 702
click at [503, 685] on span at bounding box center [501, 693] width 10 height 17
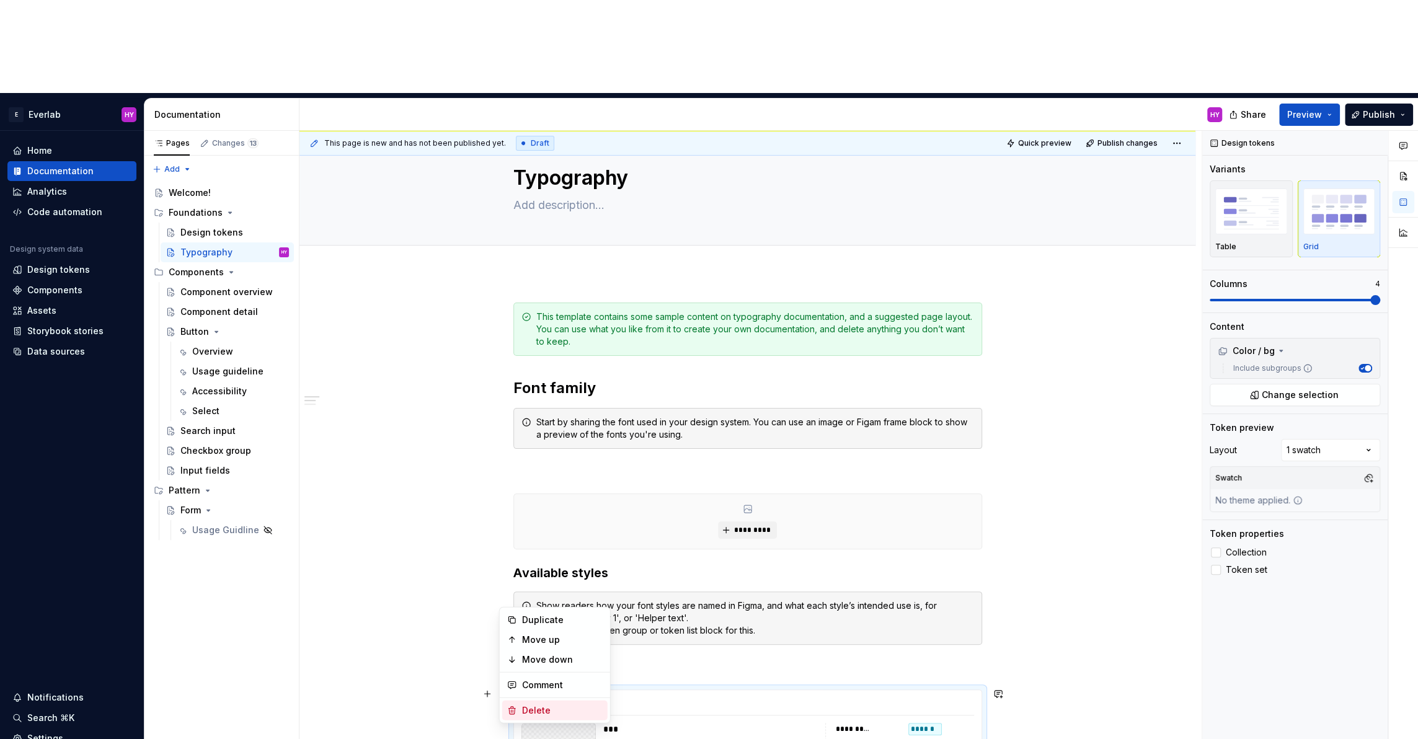
click at [536, 708] on div "Delete" at bounding box center [562, 710] width 81 height 12
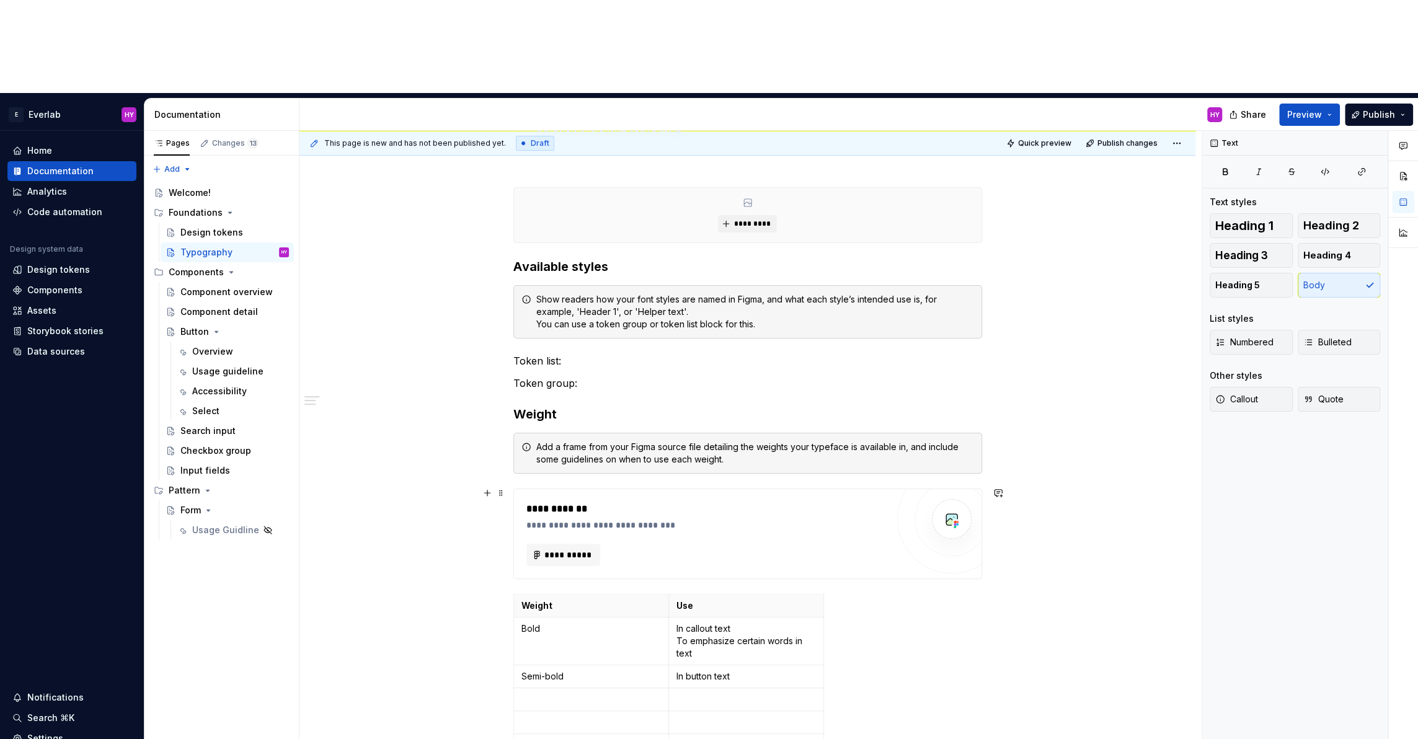
scroll to position [420, 0]
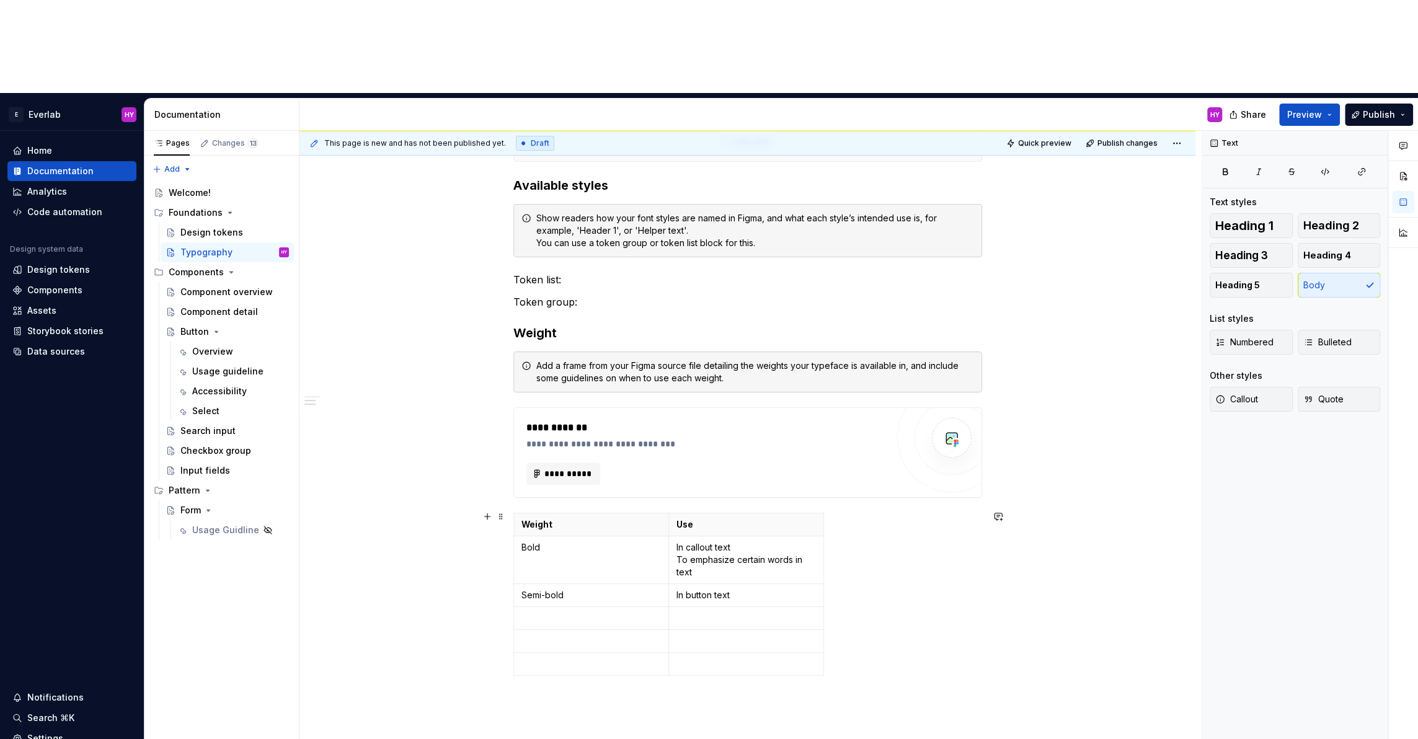
click at [688, 541] on p "In callout text To emphasize certain words in text" at bounding box center [745, 559] width 139 height 37
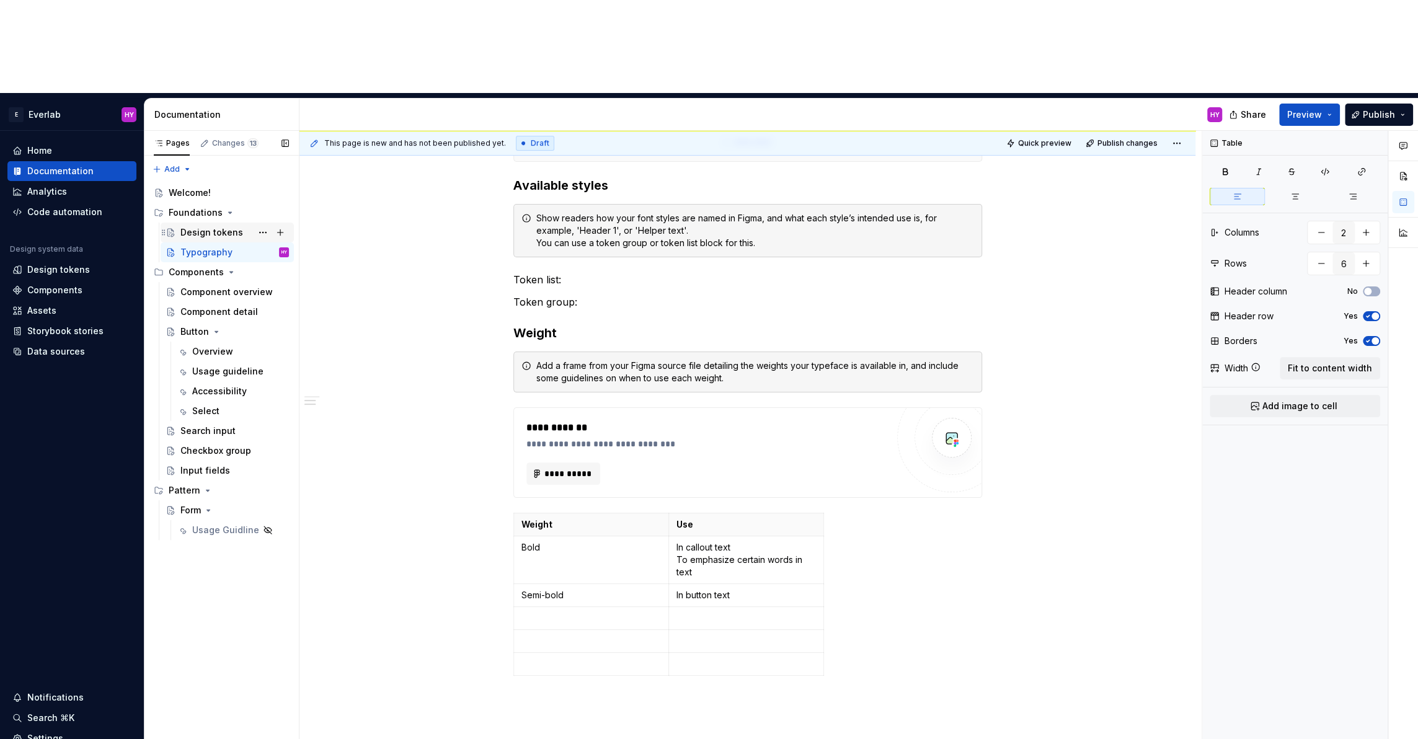
click at [208, 226] on div "Design tokens" at bounding box center [211, 232] width 63 height 12
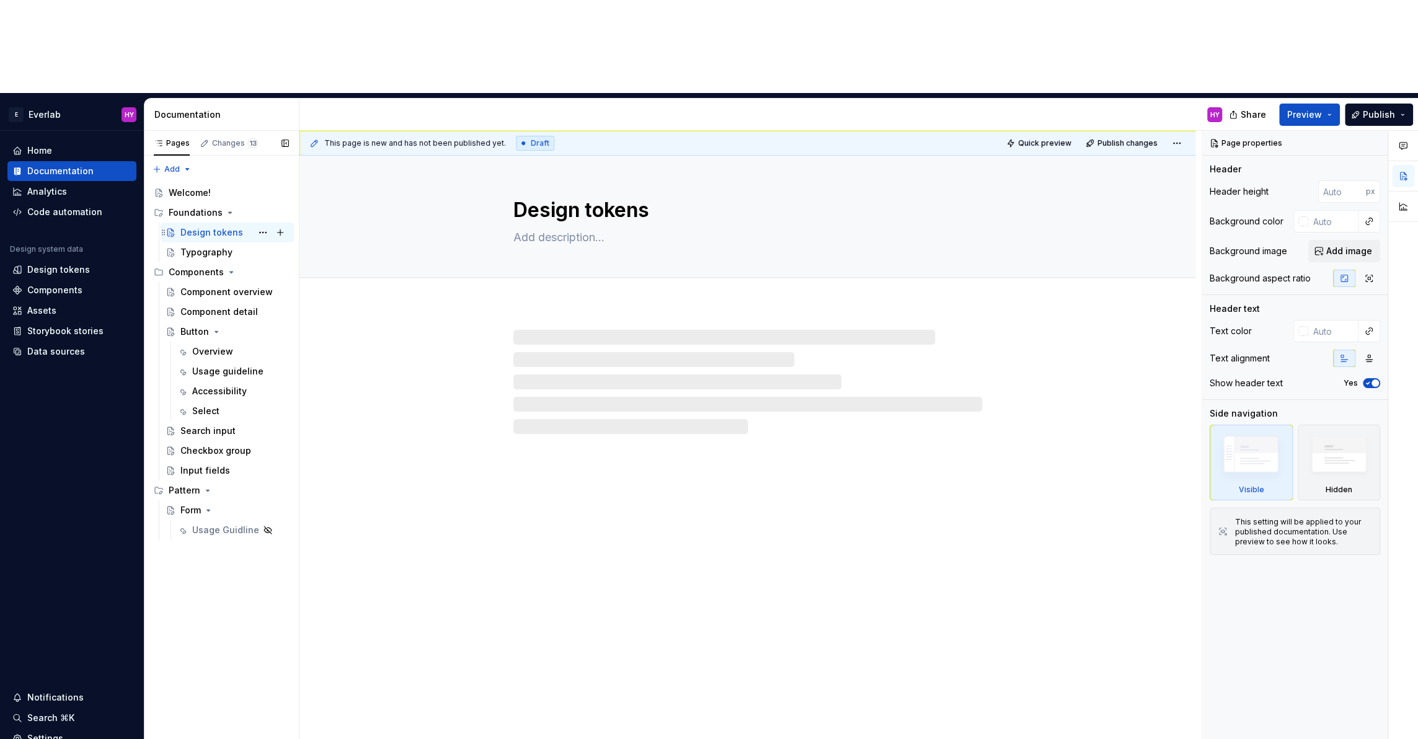
click at [209, 226] on div "Design tokens" at bounding box center [211, 232] width 63 height 12
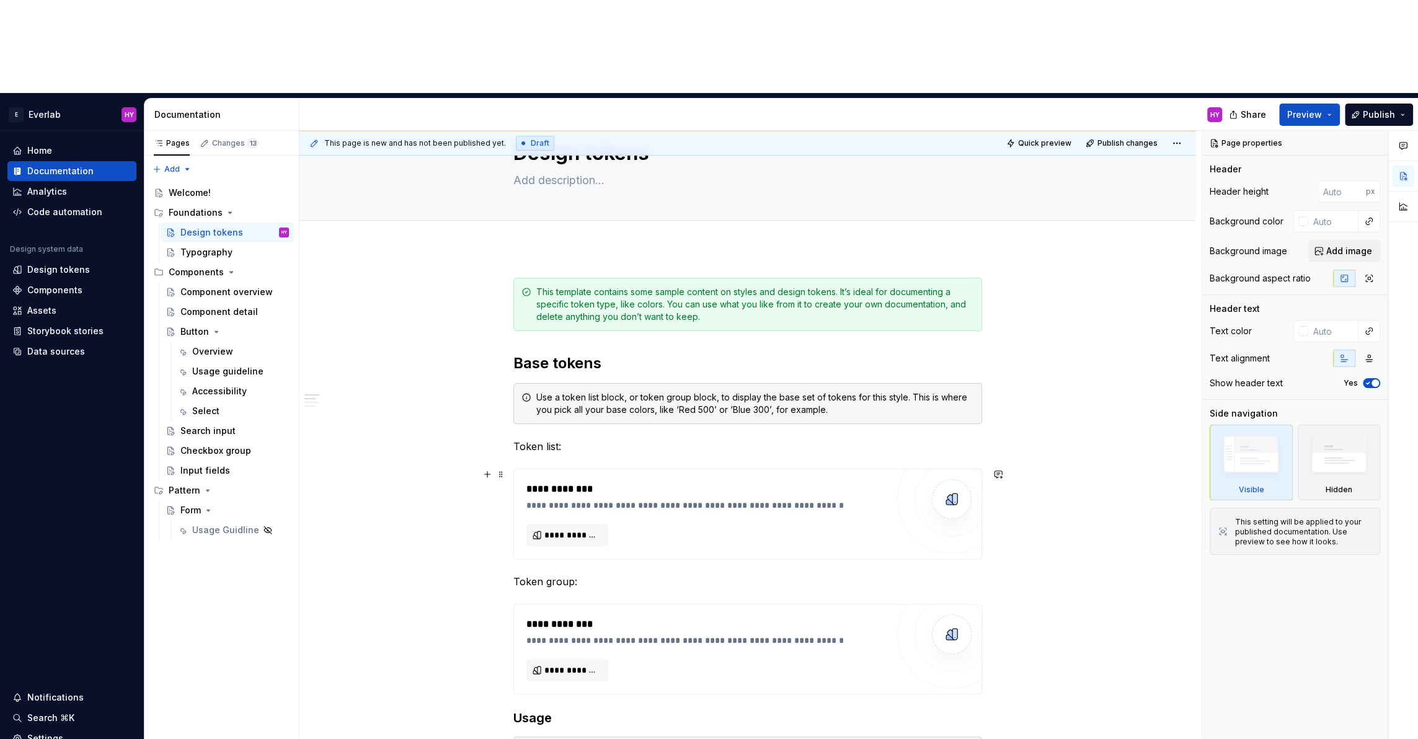
scroll to position [73, 0]
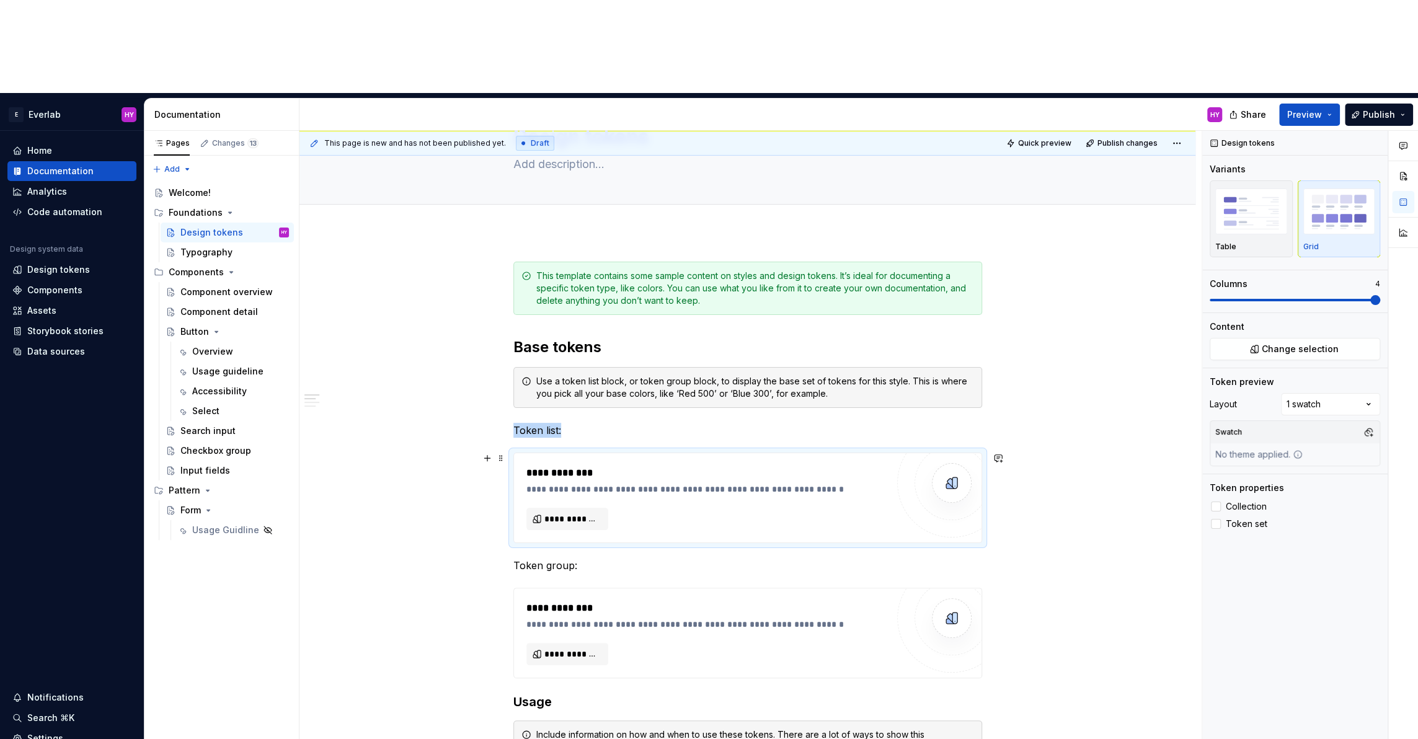
click at [942, 470] on img at bounding box center [951, 482] width 25 height 25
click at [1313, 309] on div "Comments Open comments No comments yet Select ‘Comment’ from the block context …" at bounding box center [1310, 482] width 216 height 702
click at [1369, 423] on button "button" at bounding box center [1367, 431] width 17 height 17
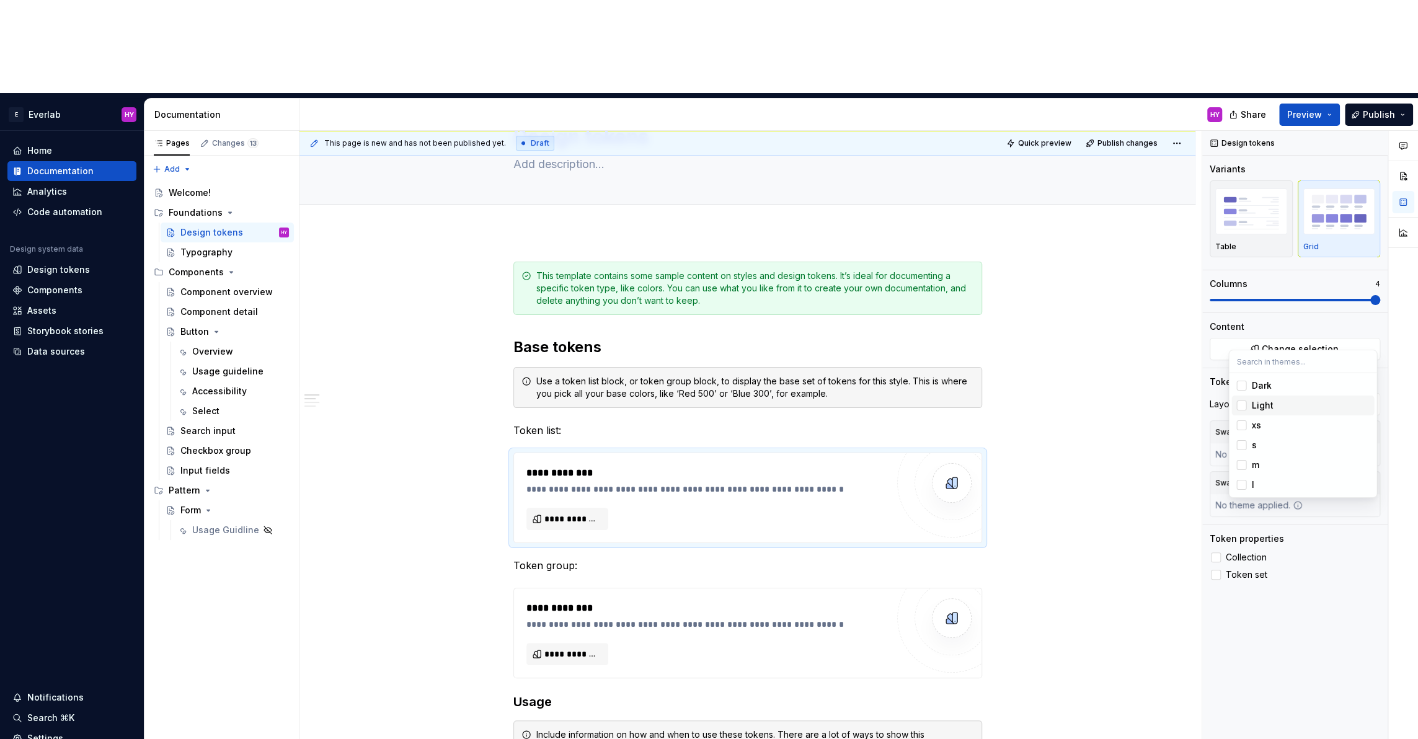
click at [1243, 405] on div "Suggestions" at bounding box center [1241, 405] width 10 height 10
click at [1312, 532] on div "Comments Open comments No comments yet Select ‘Comment’ from the block context …" at bounding box center [1310, 482] width 216 height 702
click at [1367, 474] on button "button" at bounding box center [1367, 482] width 17 height 17
click at [1245, 431] on div "Suggestions" at bounding box center [1241, 436] width 10 height 10
click at [1276, 603] on div "Comments Open comments No comments yet Select ‘Comment’ from the block context …" at bounding box center [1310, 482] width 216 height 702
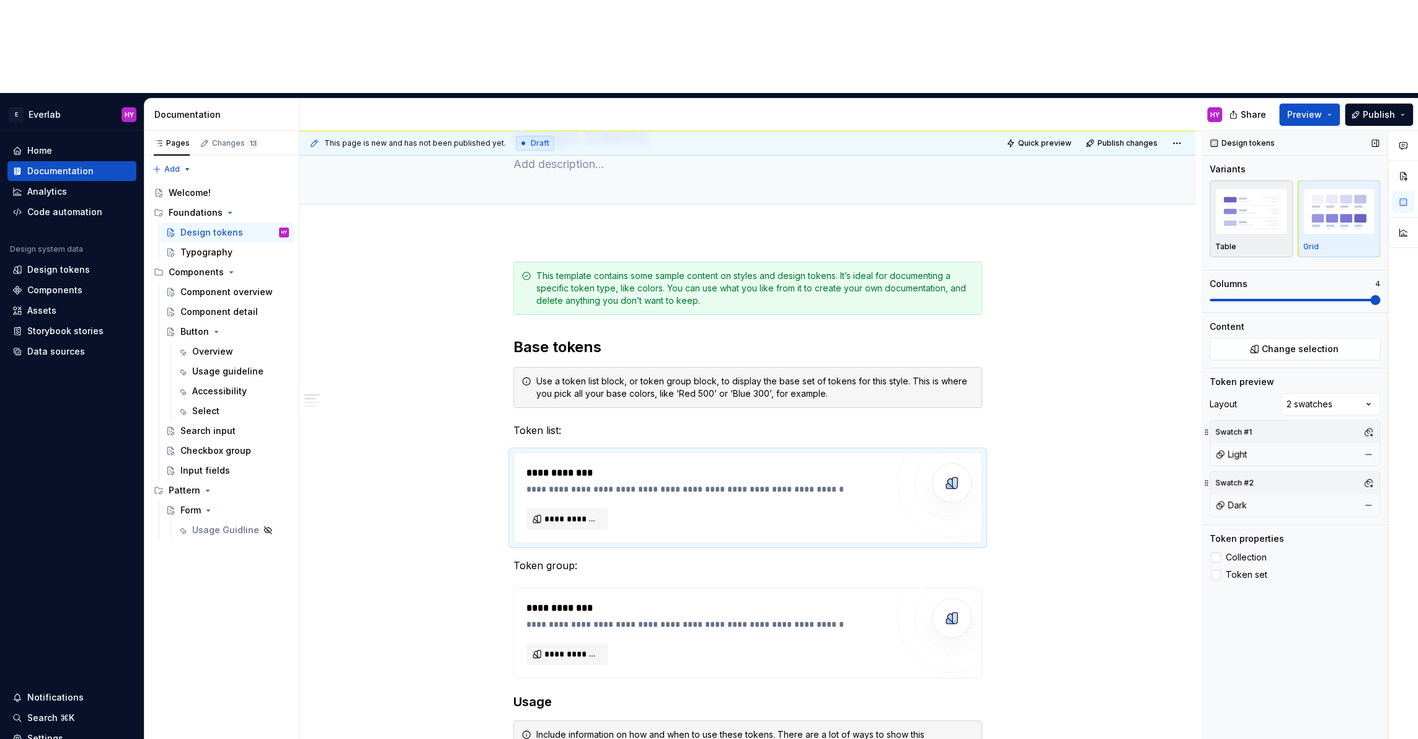
click at [1244, 188] on img "button" at bounding box center [1251, 210] width 72 height 45
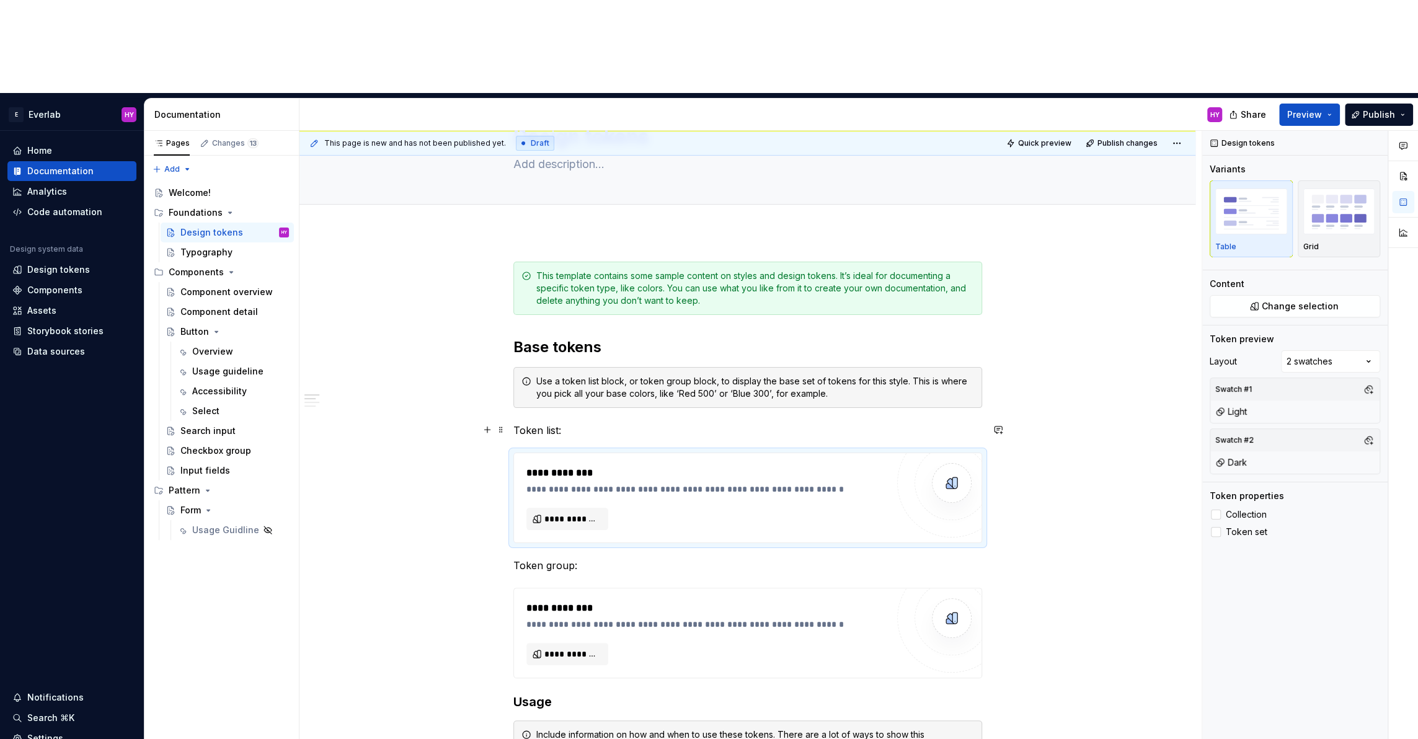
click at [558, 423] on p "Token list:" at bounding box center [747, 430] width 469 height 15
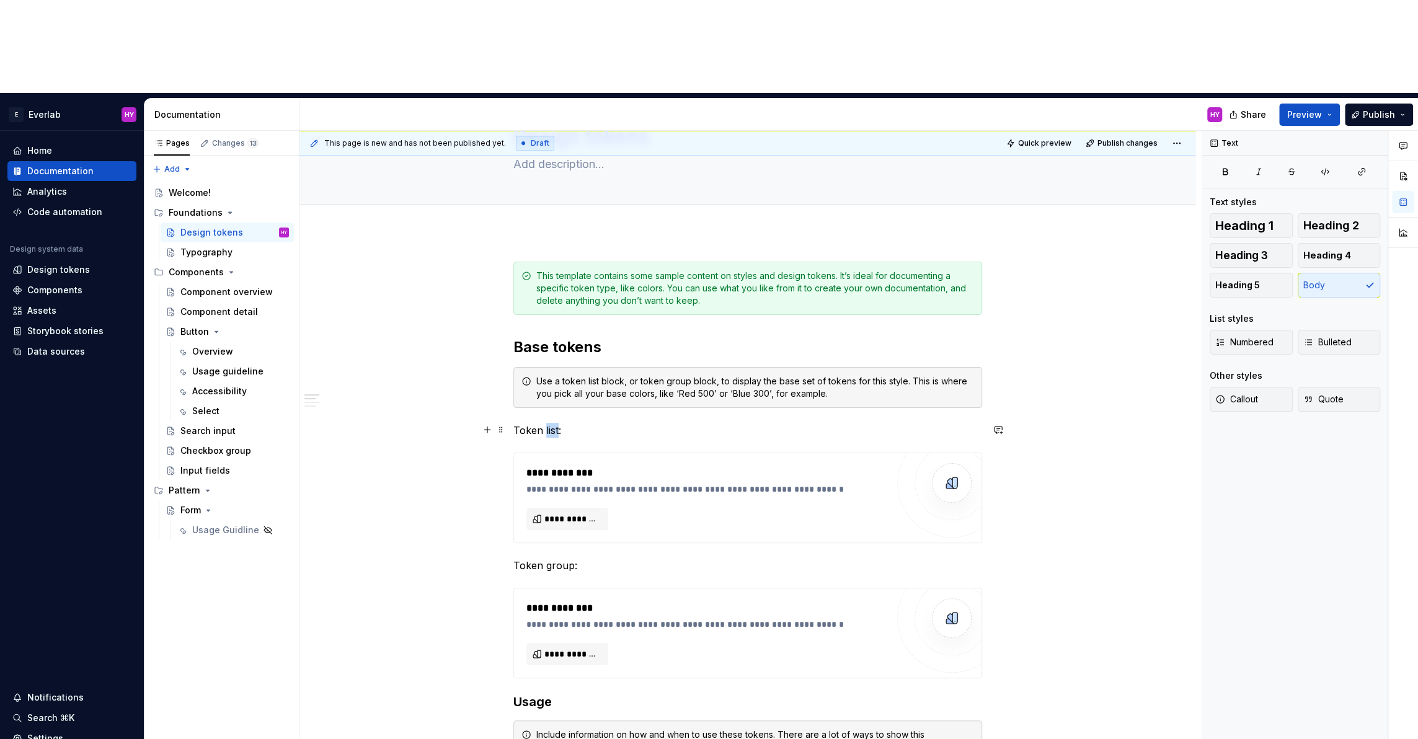
click at [558, 423] on p "Token list:" at bounding box center [747, 430] width 469 height 15
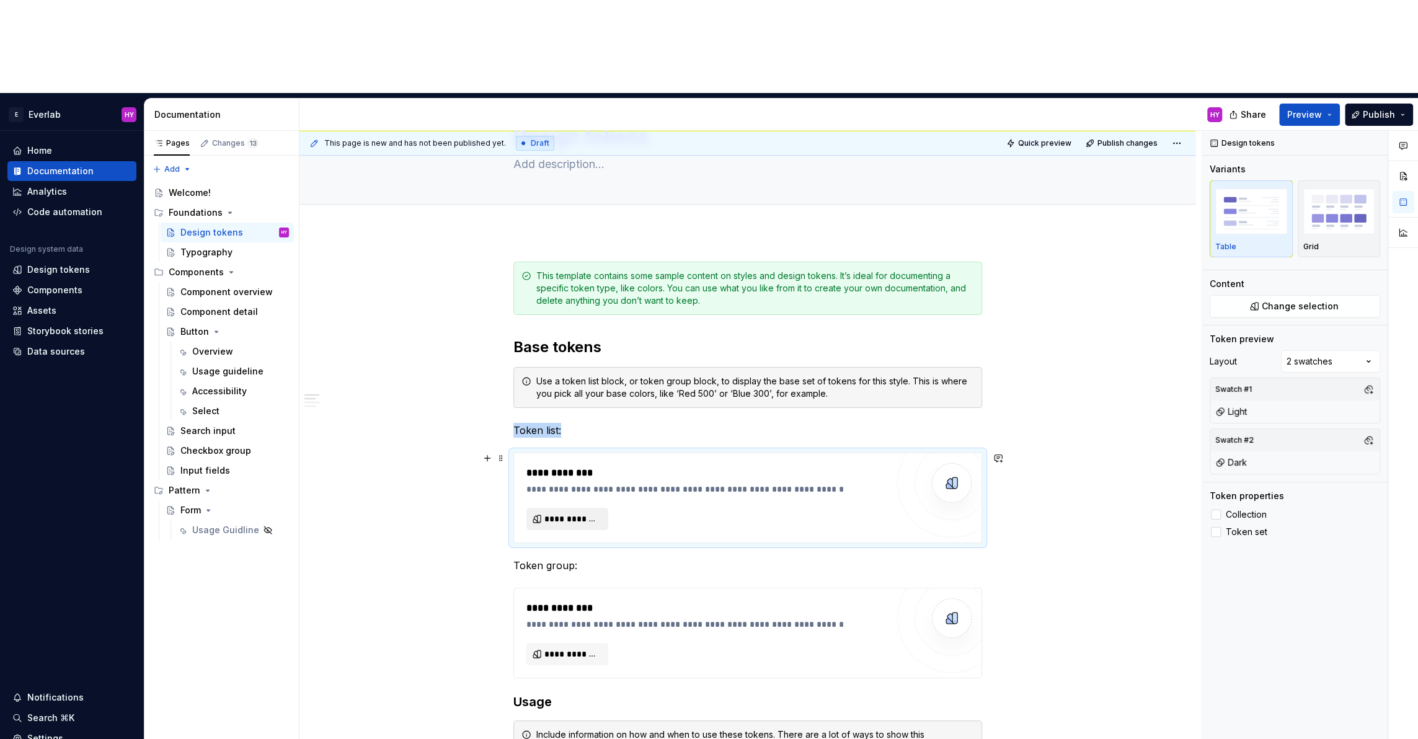
click at [578, 513] on span "**********" at bounding box center [572, 519] width 56 height 12
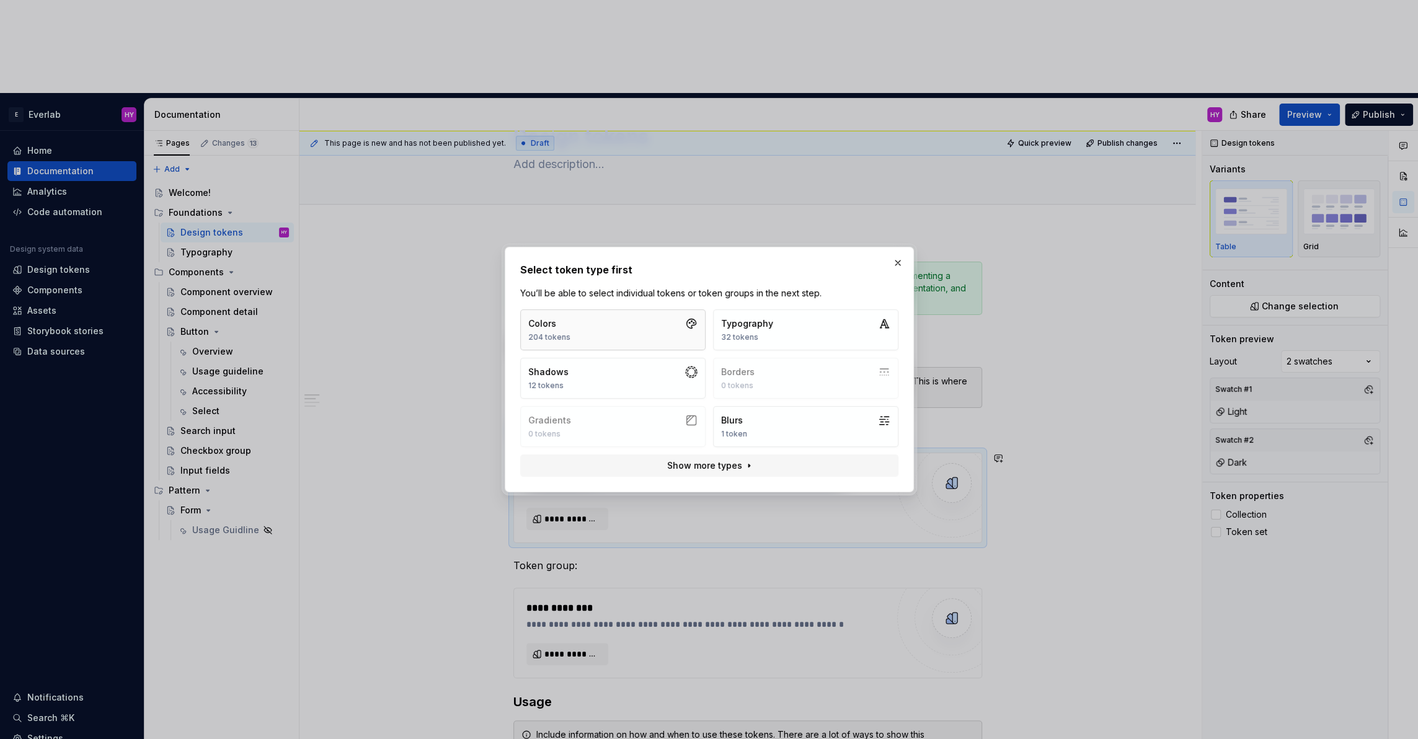
click at [562, 340] on div "204 tokens" at bounding box center [549, 337] width 42 height 10
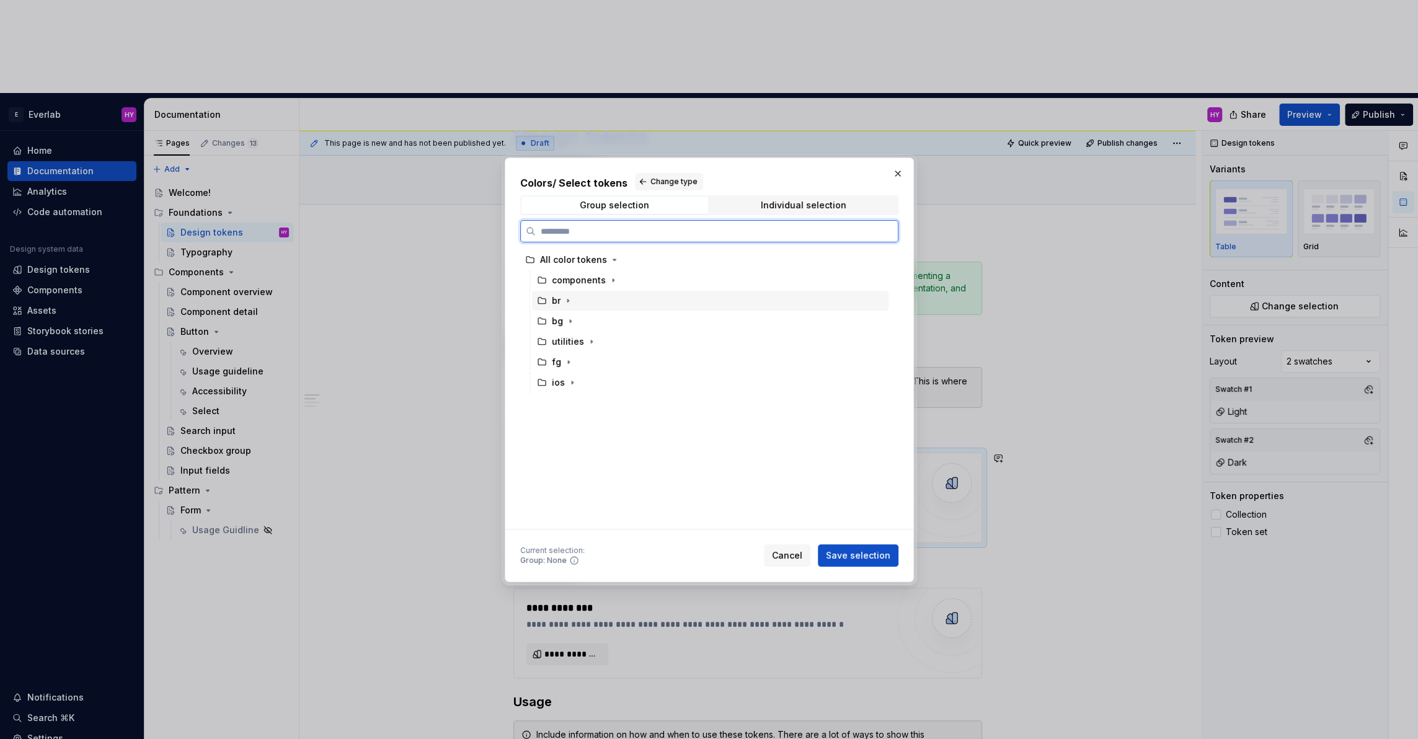
click at [578, 293] on div "br" at bounding box center [710, 301] width 356 height 20
click at [604, 325] on div "bg" at bounding box center [710, 321] width 356 height 20
click at [878, 541] on div "Current selection : Group: bg Cancel Save selection" at bounding box center [709, 552] width 378 height 27
click at [875, 549] on span "Save selection" at bounding box center [858, 555] width 64 height 12
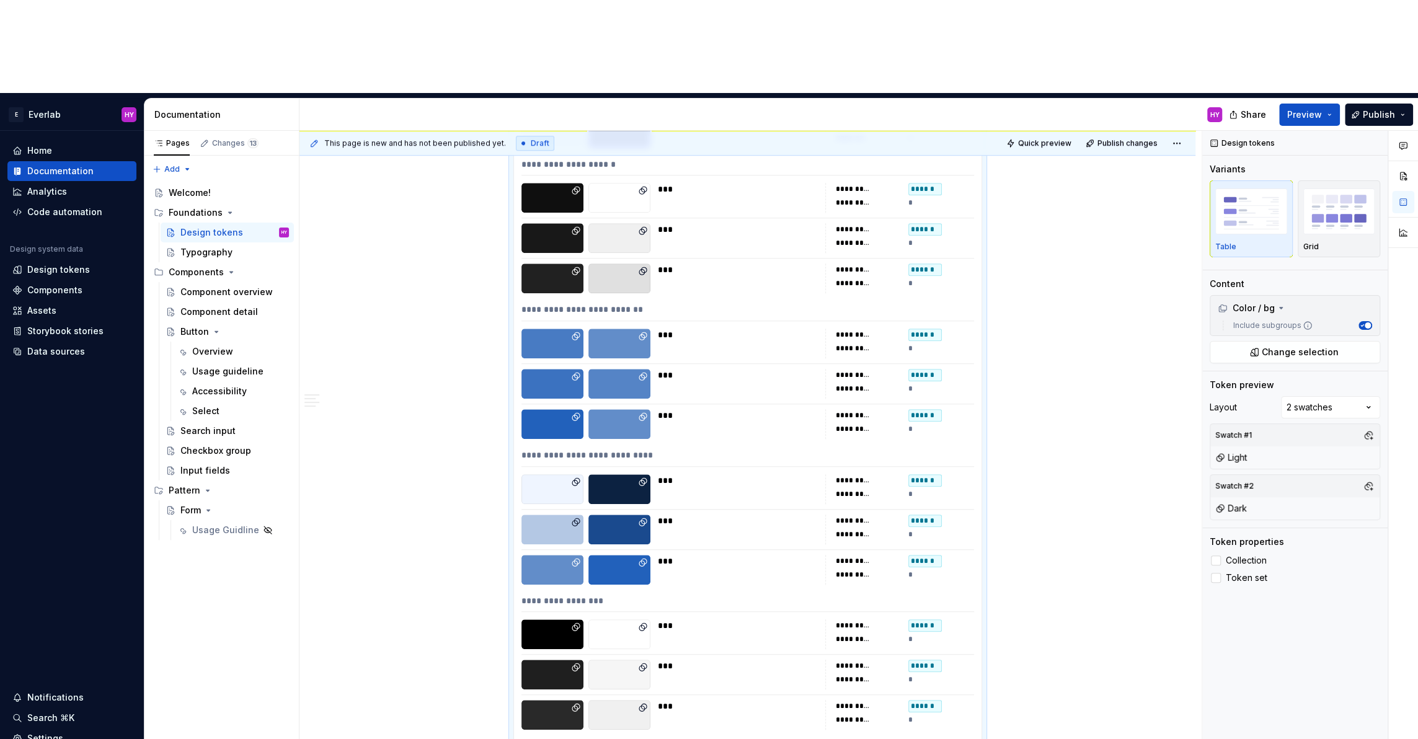
scroll to position [815, 0]
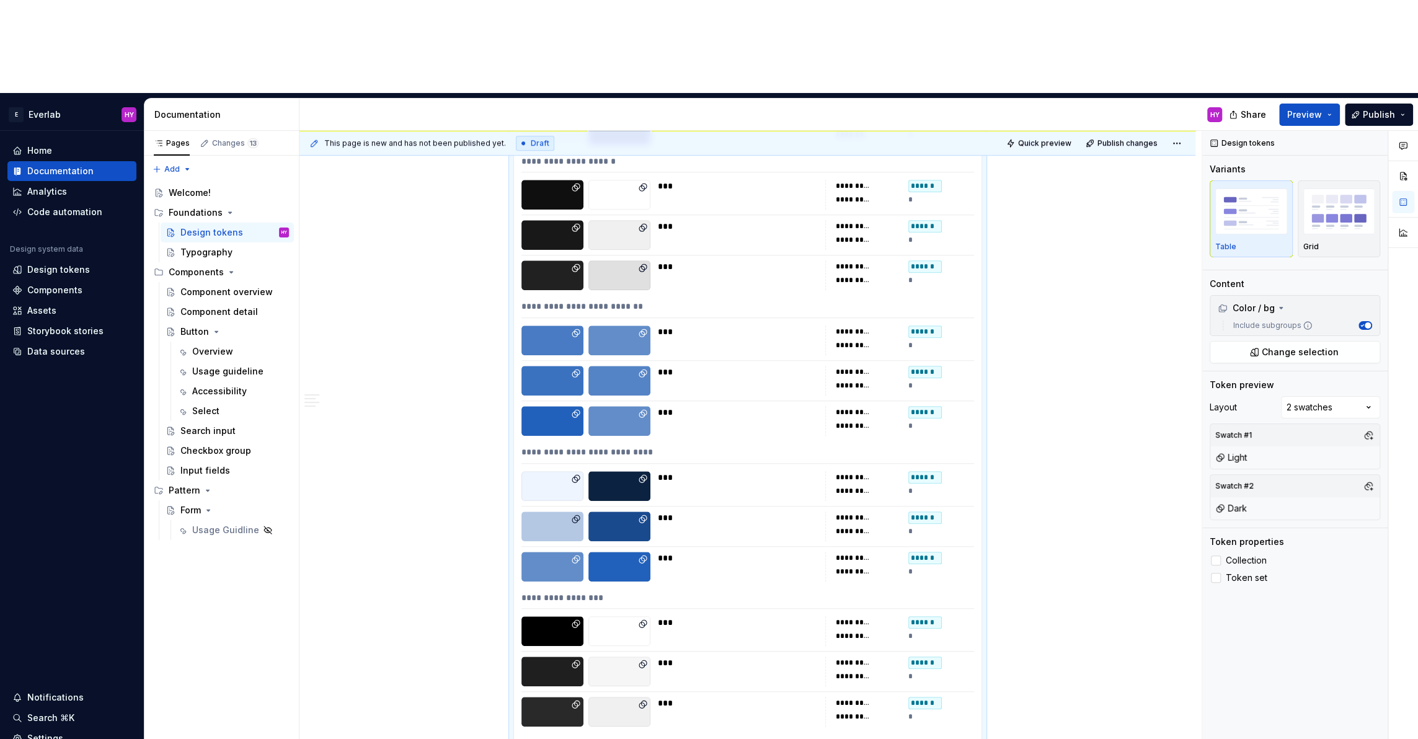
click at [774, 325] on div "***" at bounding box center [738, 340] width 160 height 30
click at [1327, 188] on img "button" at bounding box center [1339, 210] width 72 height 45
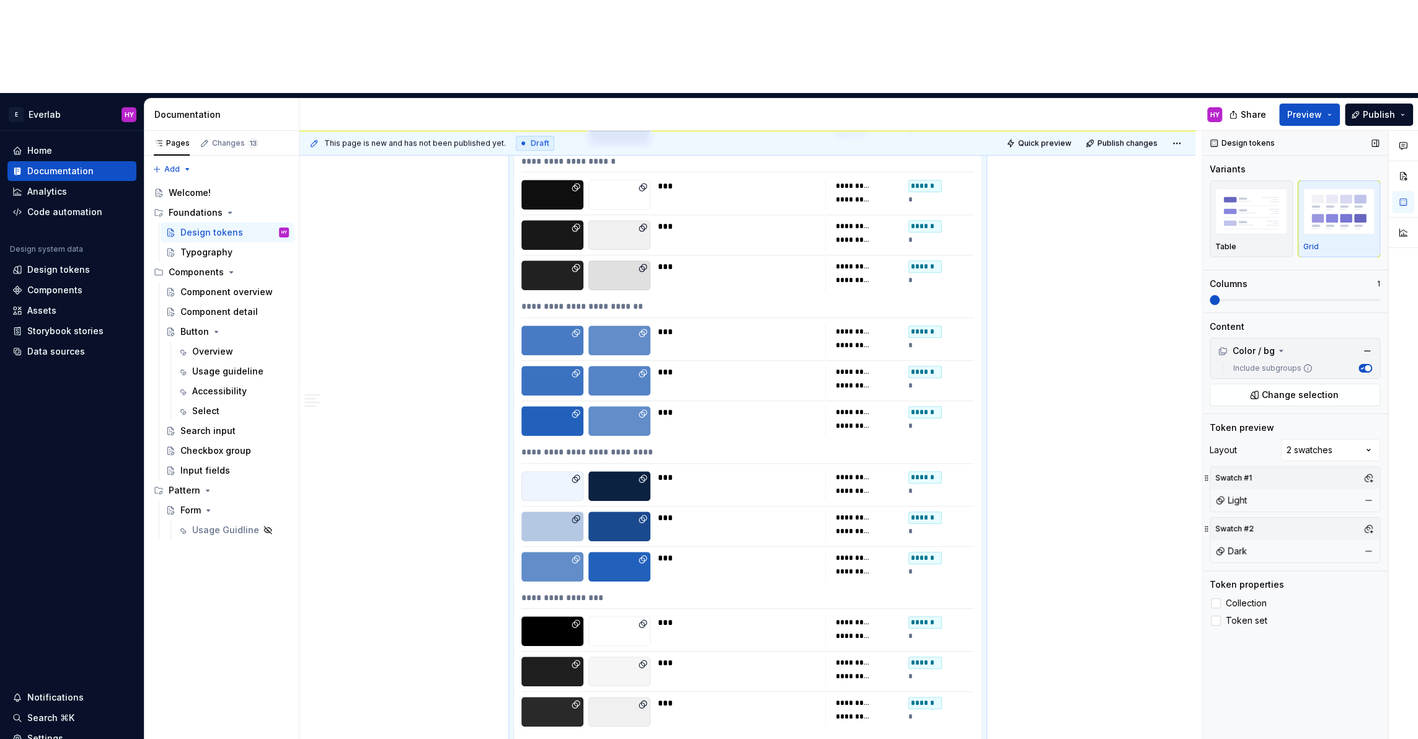
scroll to position [394, 0]
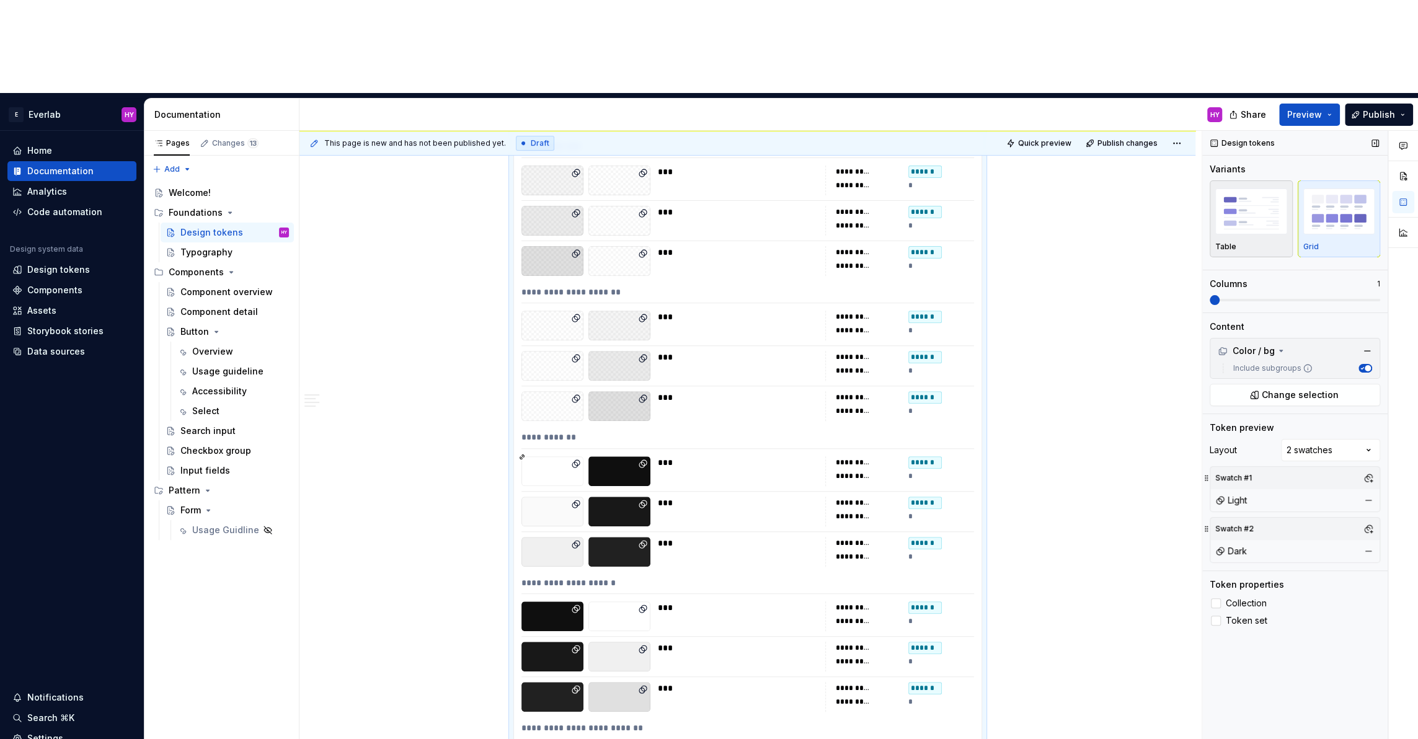
click at [1248, 188] on img "button" at bounding box center [1251, 210] width 72 height 45
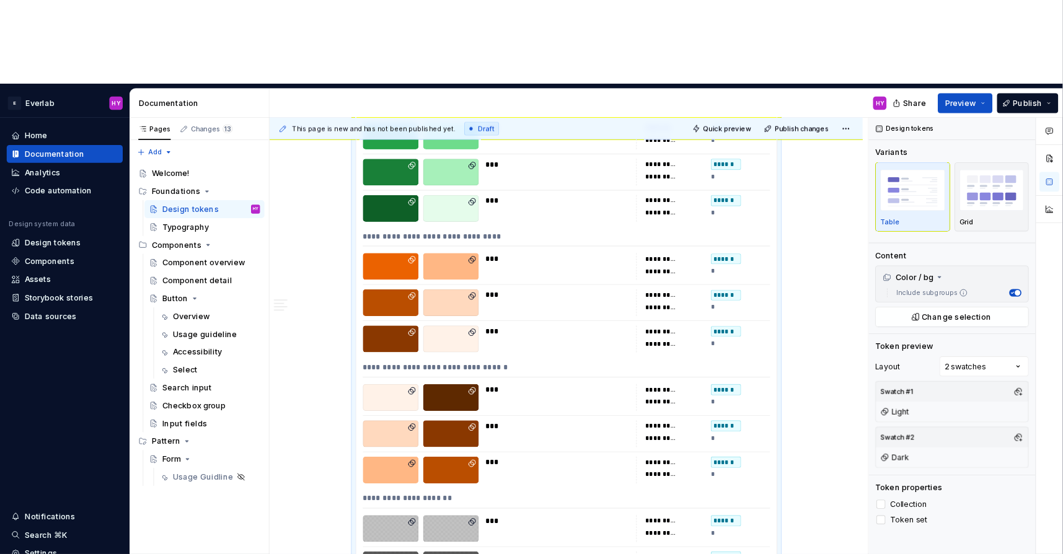
scroll to position [3145, 0]
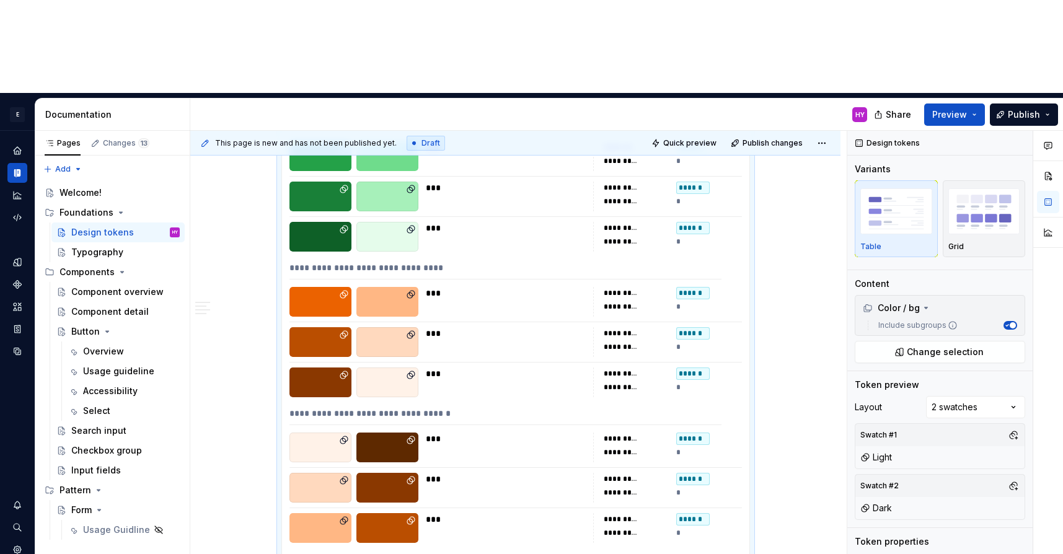
type textarea "*"
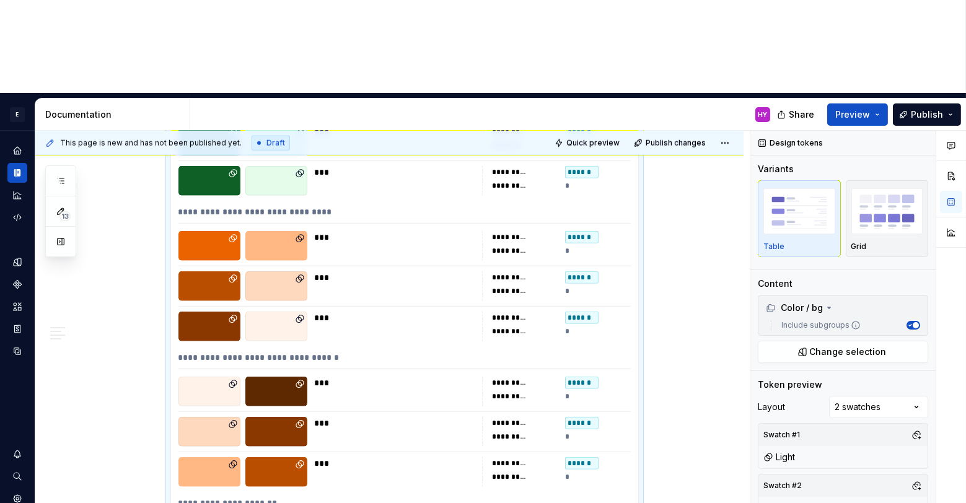
scroll to position [3202, 0]
